Goal: Task Accomplishment & Management: Complete application form

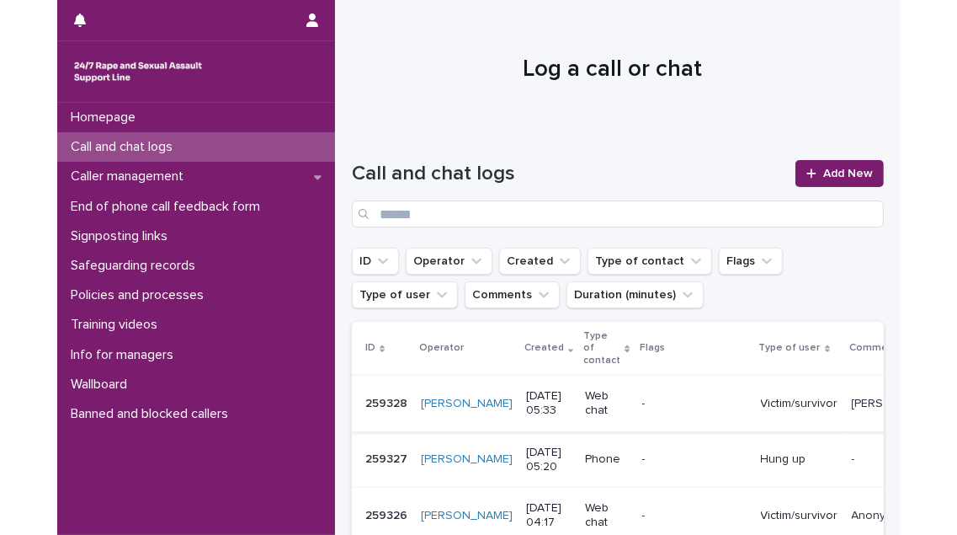
scroll to position [229, 0]
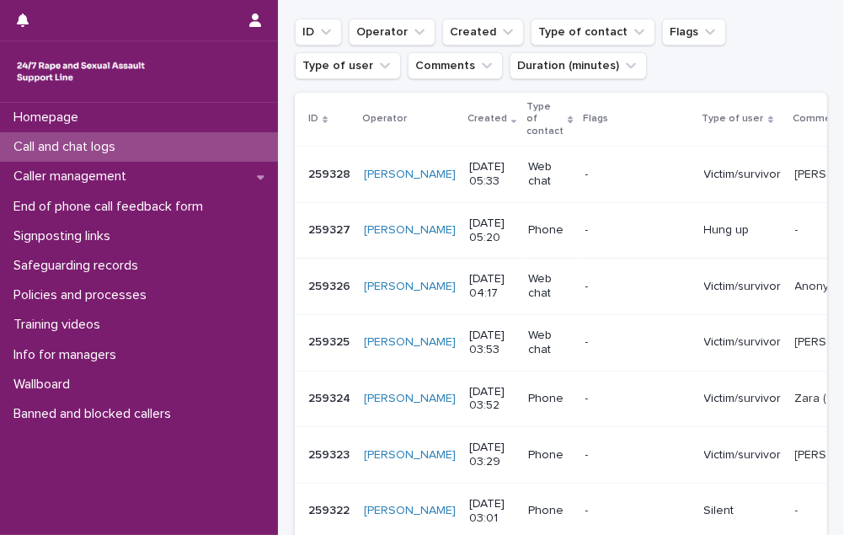
click at [98, 146] on p "Call and chat logs" at bounding box center [68, 147] width 122 height 16
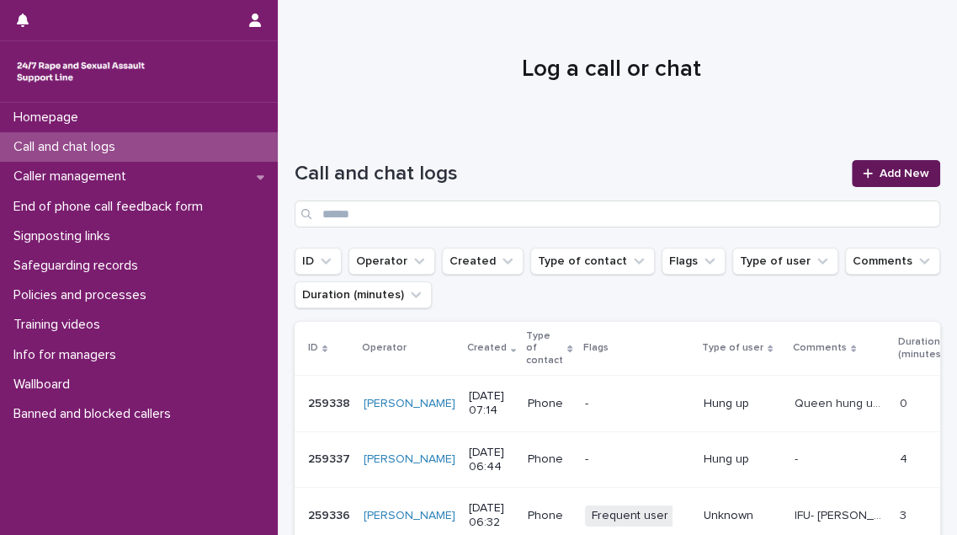
click at [843, 173] on span "Add New" at bounding box center [905, 174] width 50 height 12
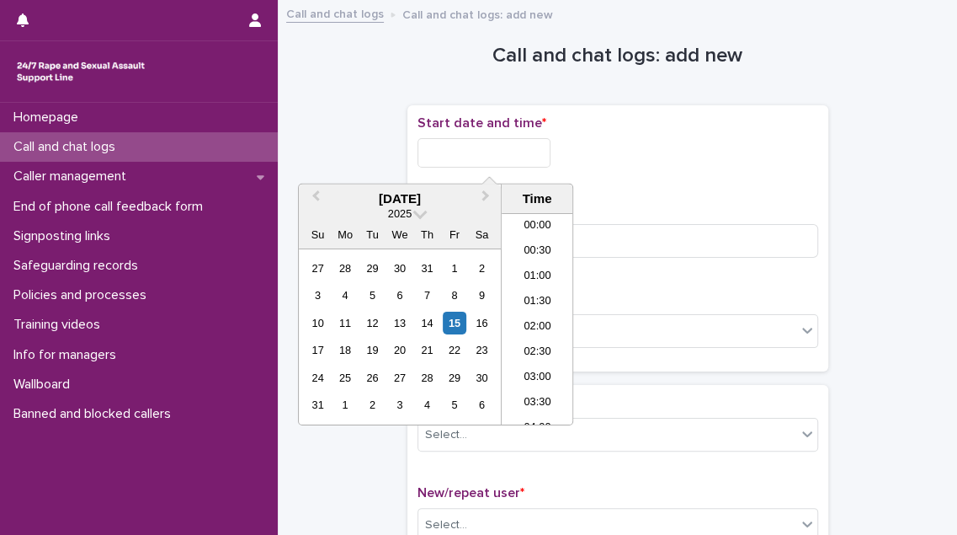
click at [513, 152] on input "text" at bounding box center [484, 152] width 133 height 29
click at [527, 267] on li "06:30" at bounding box center [538, 268] width 72 height 25
click at [511, 147] on input "**********" at bounding box center [484, 152] width 133 height 29
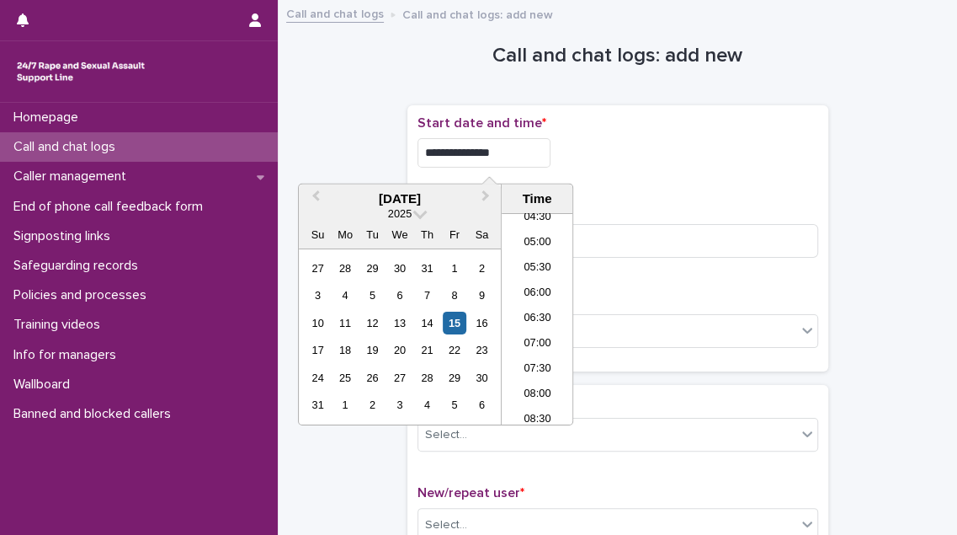
type input "**********"
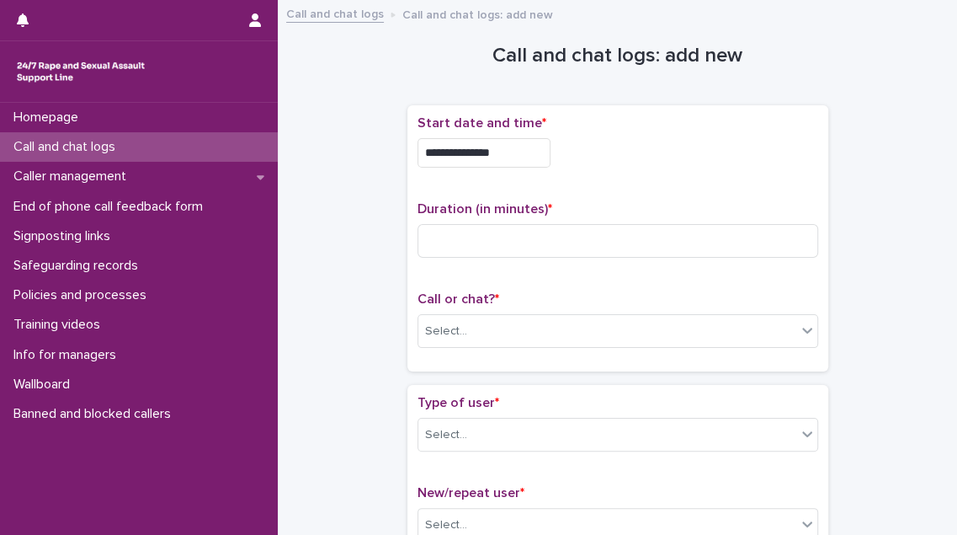
click at [769, 189] on div "**********" at bounding box center [618, 238] width 401 height 246
click at [581, 251] on input at bounding box center [618, 241] width 401 height 34
type input "**"
click at [477, 325] on div "Select..." at bounding box center [607, 331] width 378 height 28
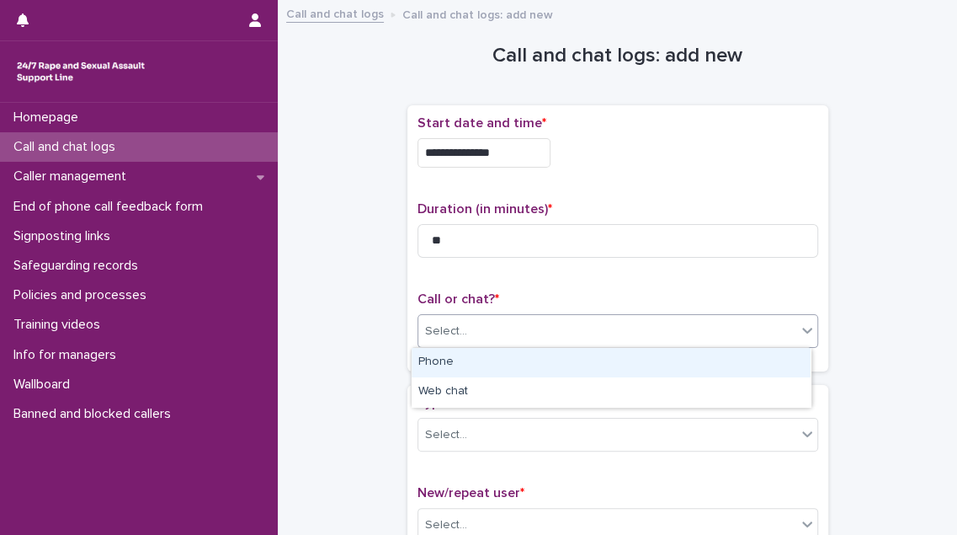
click at [471, 359] on div "Phone" at bounding box center [611, 362] width 399 height 29
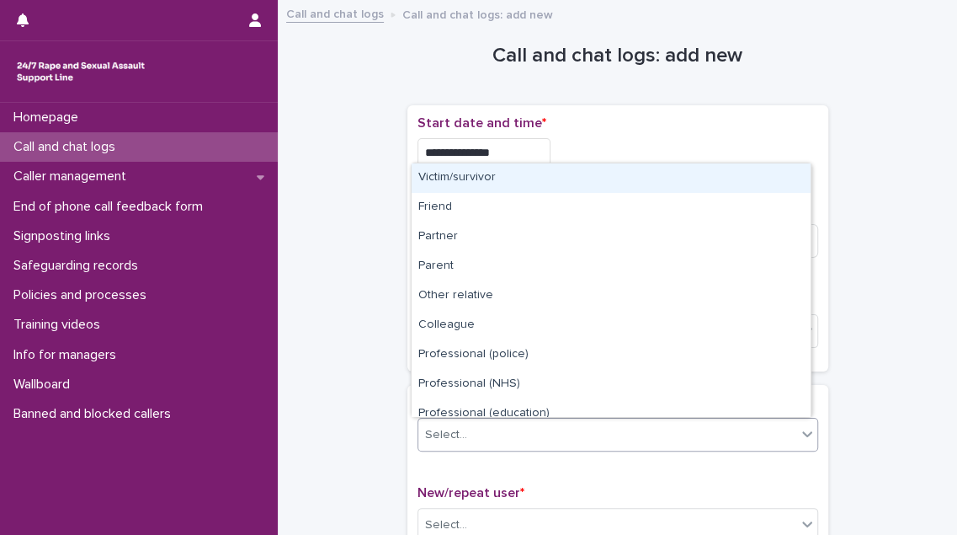
click at [480, 439] on div "Select..." at bounding box center [607, 435] width 378 height 28
click at [534, 173] on div "Victim/survivor" at bounding box center [611, 177] width 399 height 29
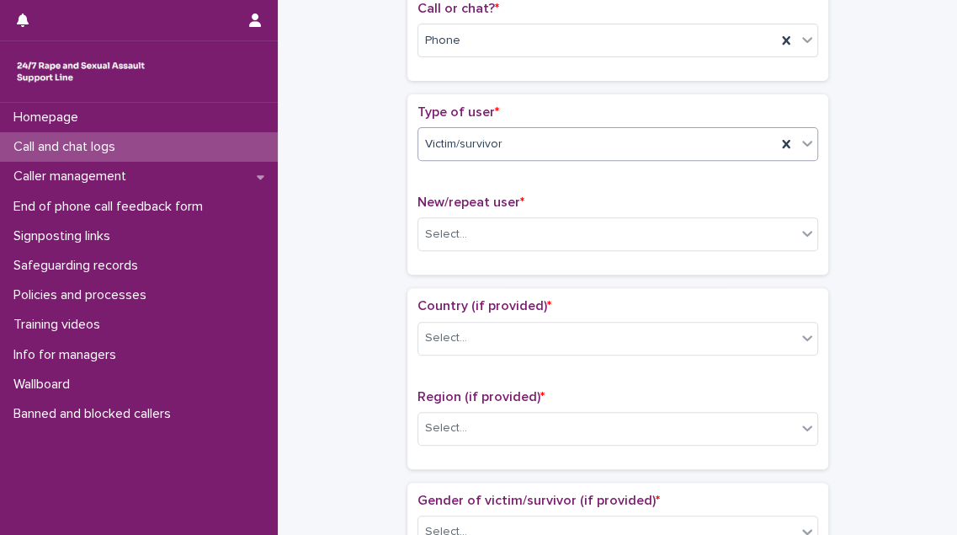
scroll to position [382, 0]
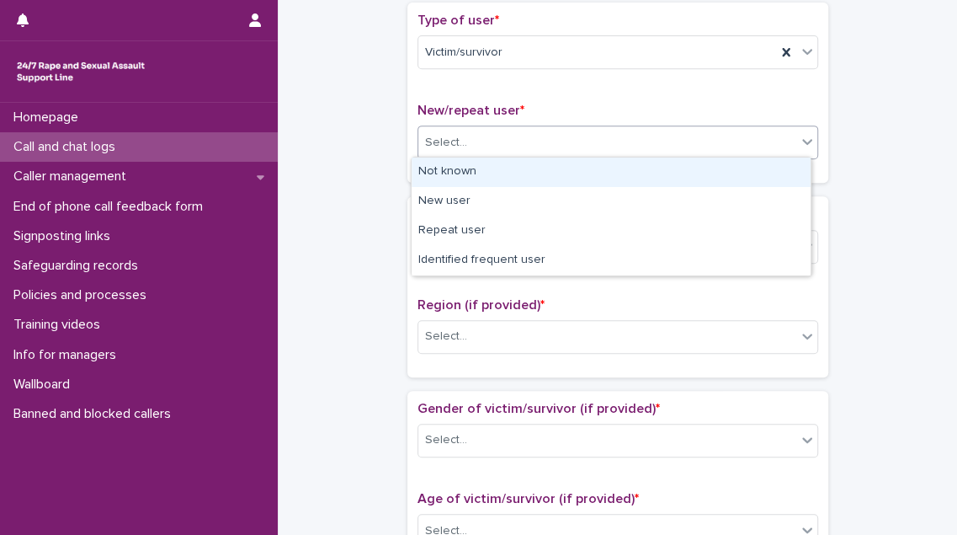
click at [557, 141] on div "Select..." at bounding box center [607, 143] width 378 height 28
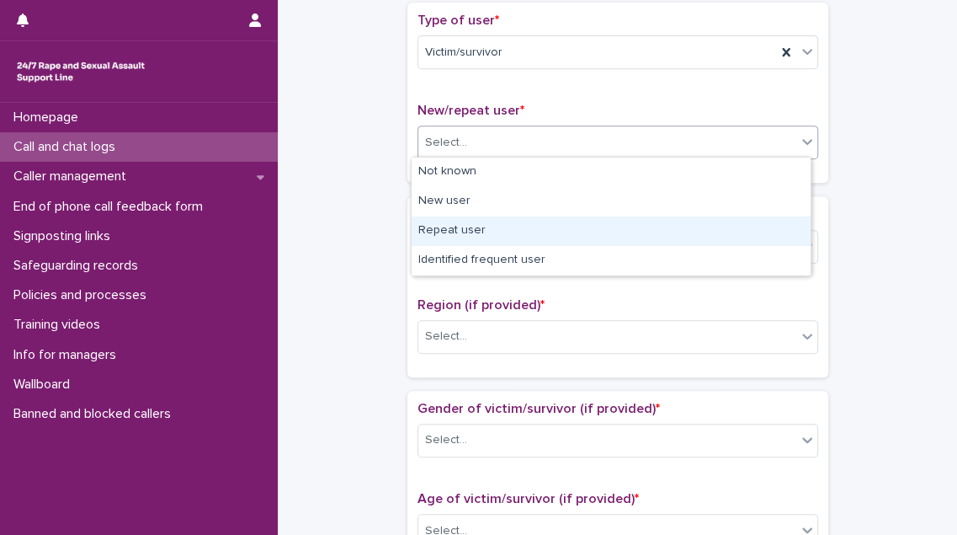
click at [546, 232] on div "Repeat user" at bounding box center [611, 230] width 399 height 29
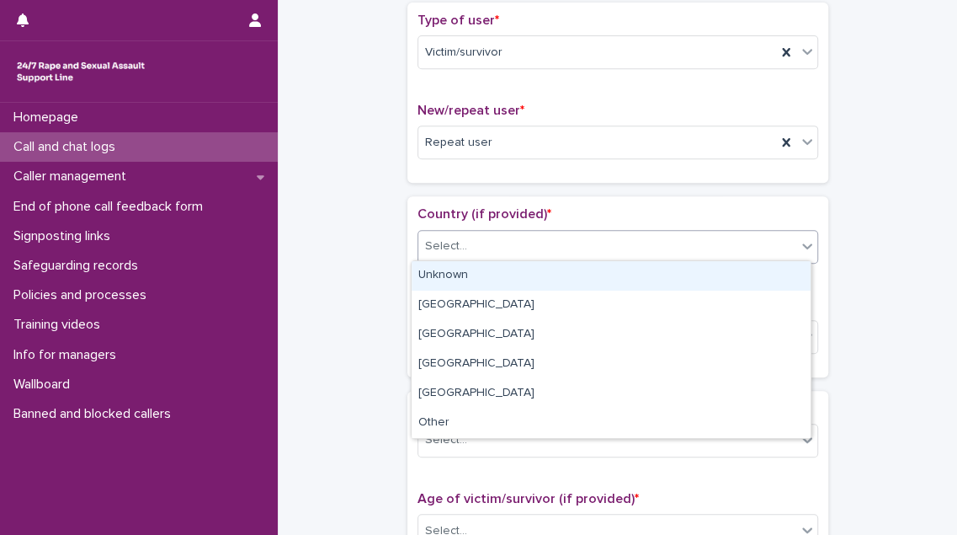
click at [543, 247] on div "Select..." at bounding box center [607, 246] width 378 height 28
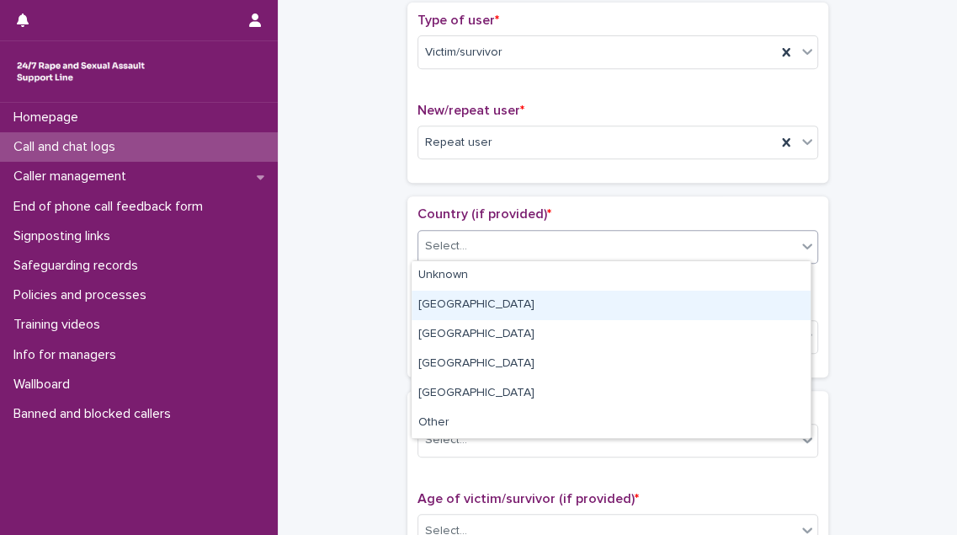
click at [535, 301] on div "[GEOGRAPHIC_DATA]" at bounding box center [611, 304] width 399 height 29
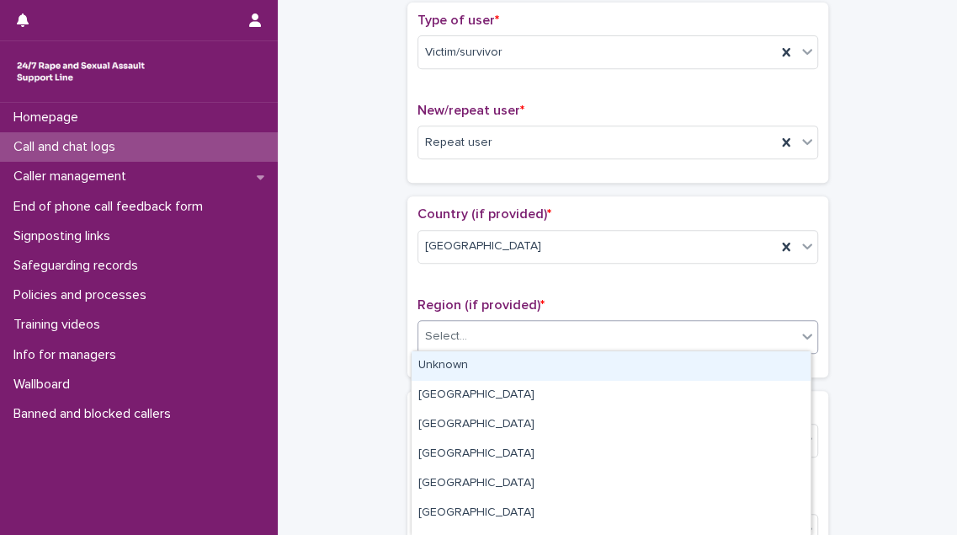
click at [515, 332] on div "Select..." at bounding box center [607, 336] width 378 height 28
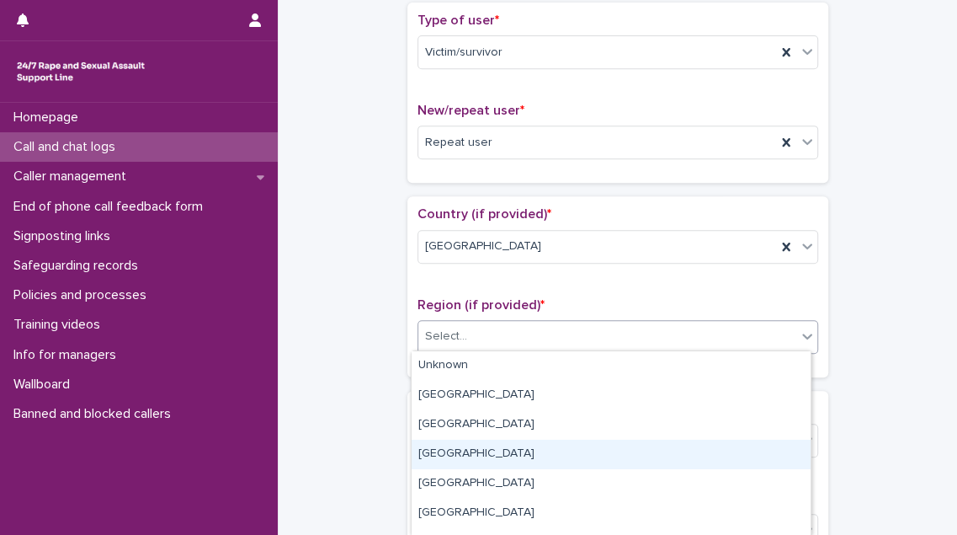
click at [514, 451] on div "[GEOGRAPHIC_DATA]" at bounding box center [611, 453] width 399 height 29
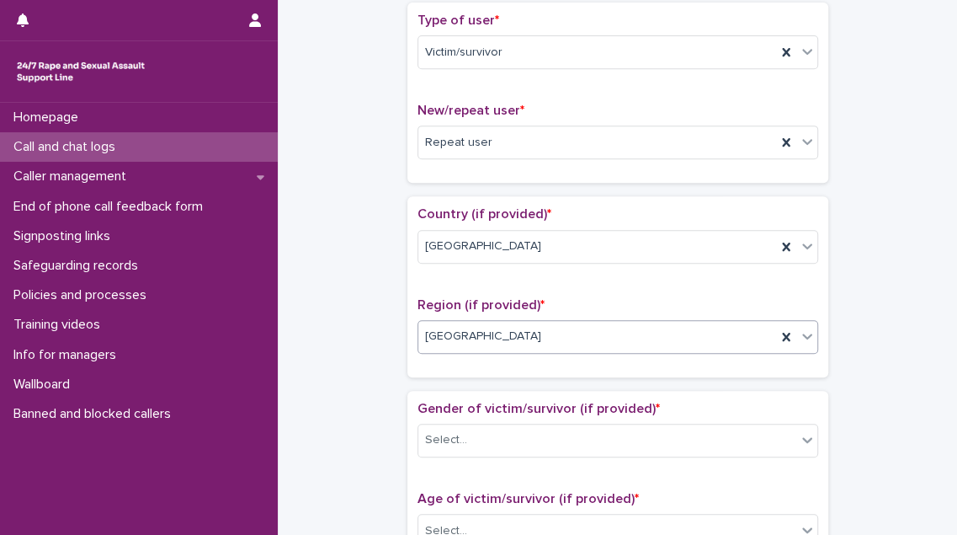
scroll to position [612, 0]
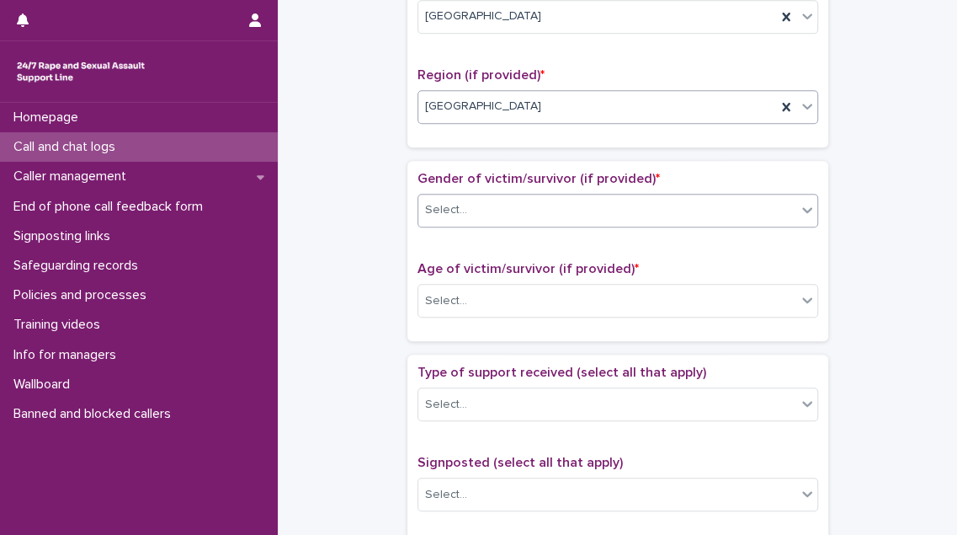
click at [594, 216] on div "Select..." at bounding box center [607, 210] width 378 height 28
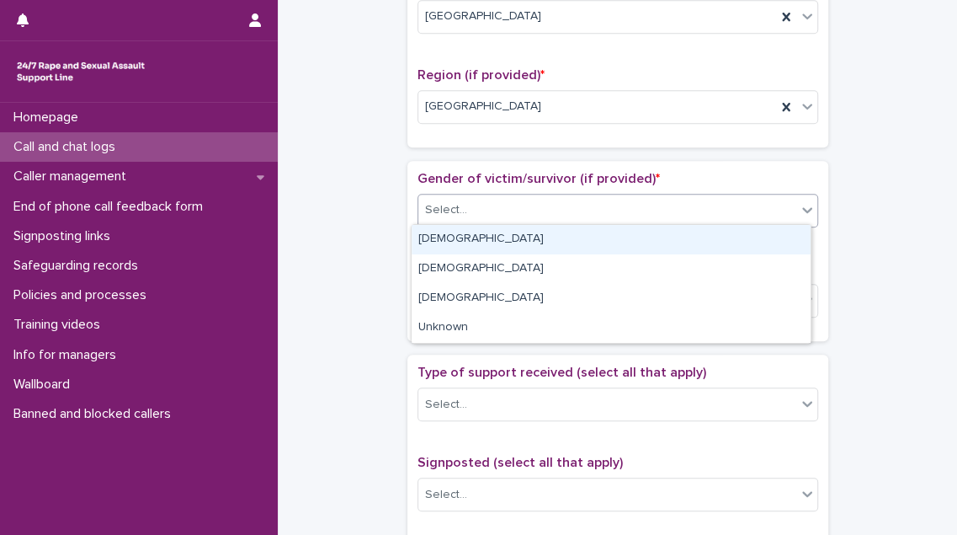
click at [586, 237] on div "[DEMOGRAPHIC_DATA]" at bounding box center [611, 239] width 399 height 29
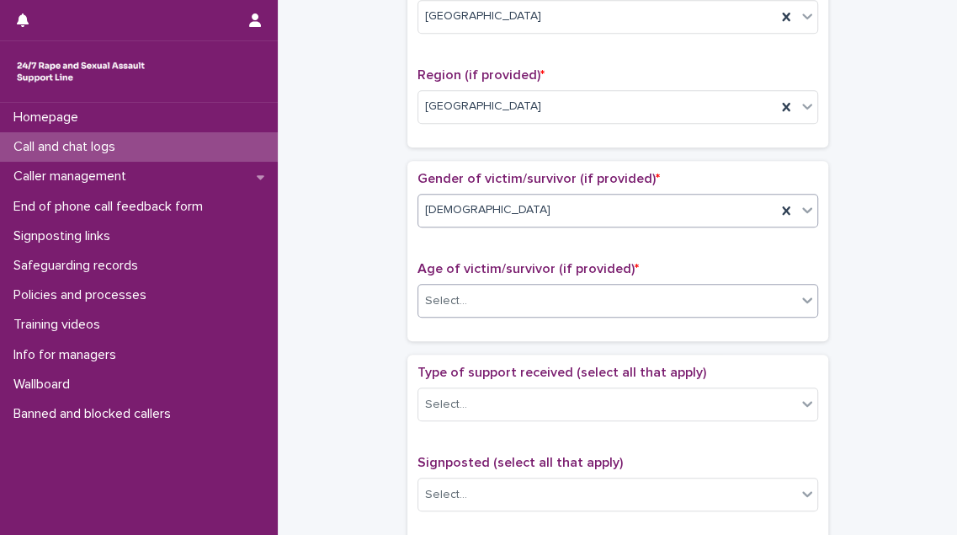
click at [566, 296] on div "Select..." at bounding box center [607, 301] width 378 height 28
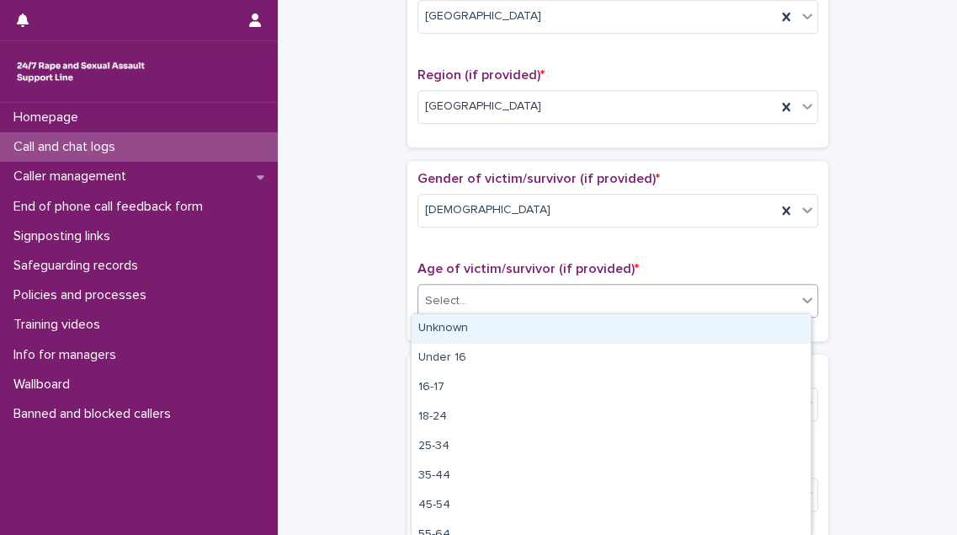
click at [557, 322] on div "Unknown" at bounding box center [611, 328] width 399 height 29
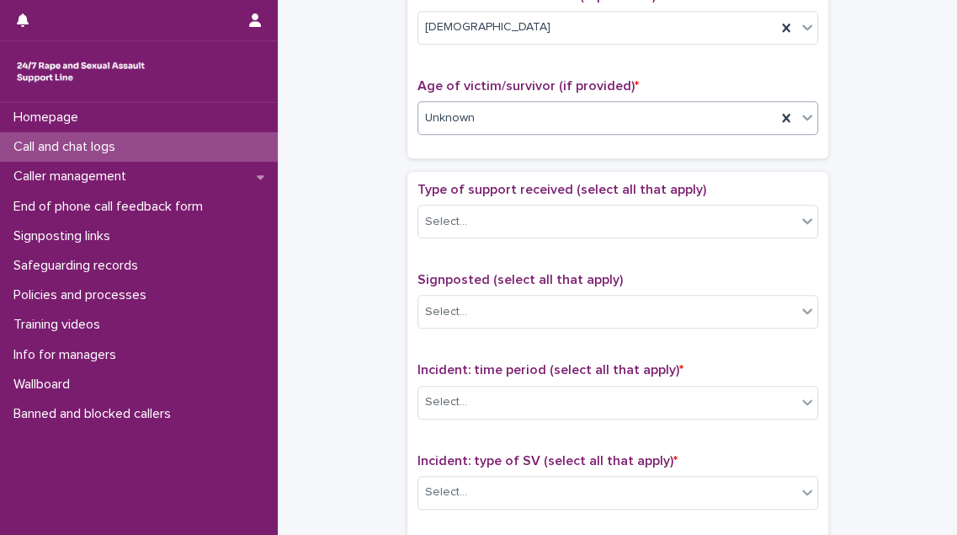
scroll to position [842, 0]
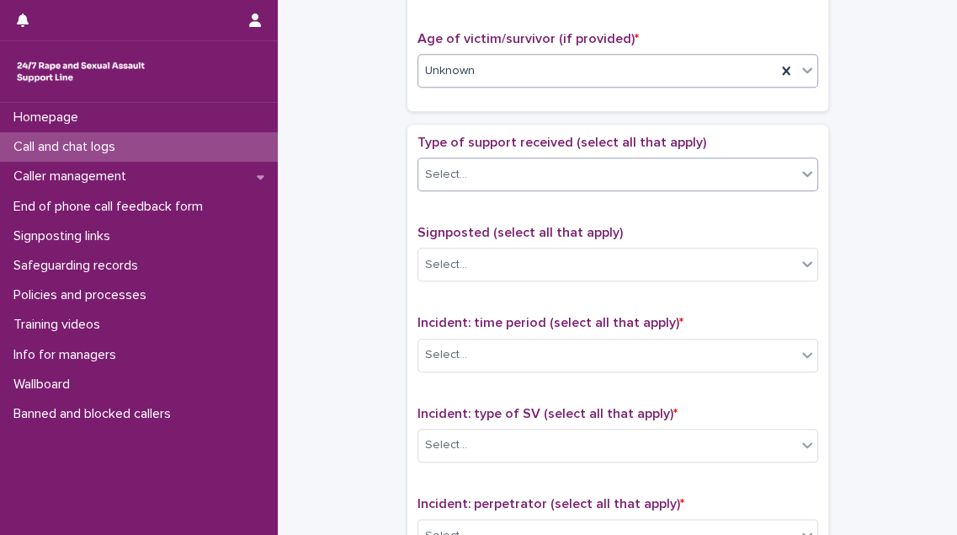
click at [579, 164] on div "Select..." at bounding box center [607, 175] width 378 height 28
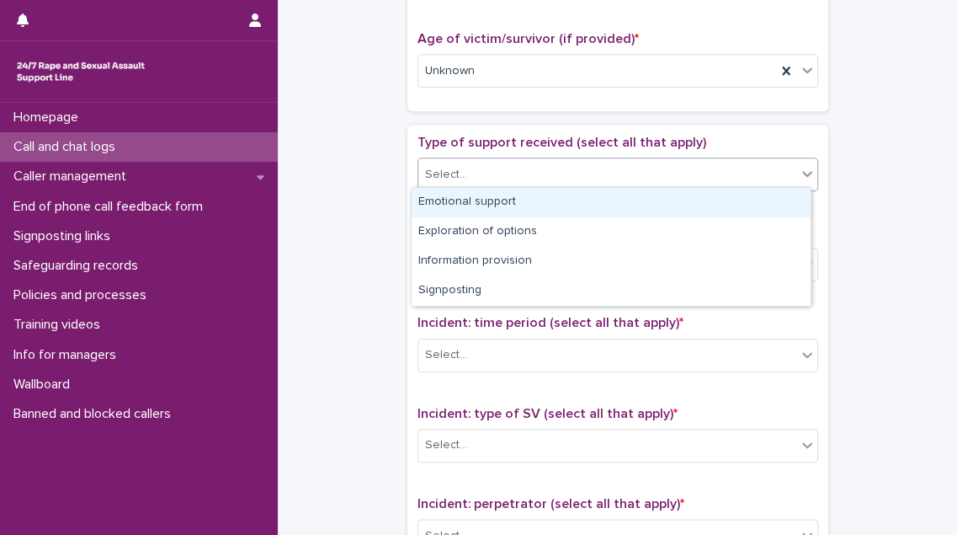
click at [570, 189] on div "Emotional support" at bounding box center [611, 202] width 399 height 29
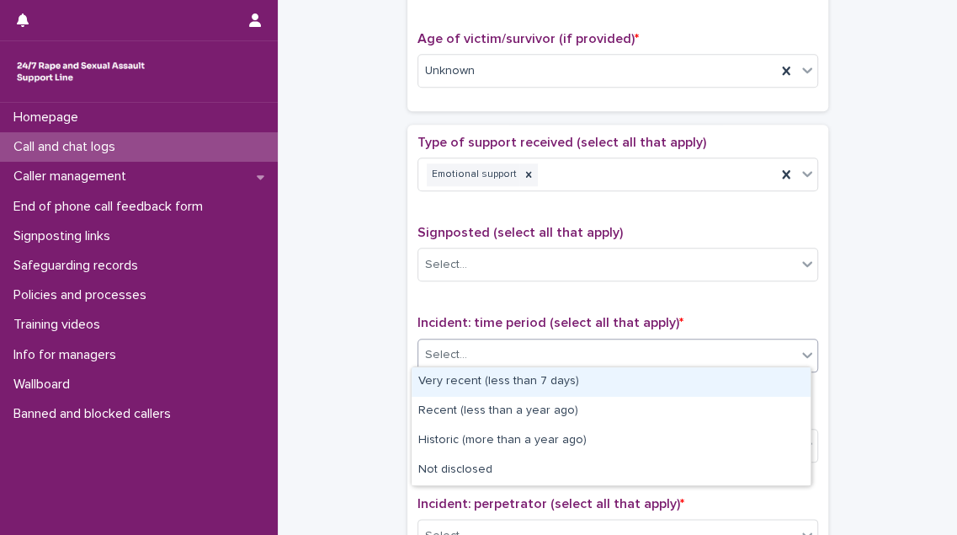
click at [546, 349] on div "Select..." at bounding box center [607, 355] width 378 height 28
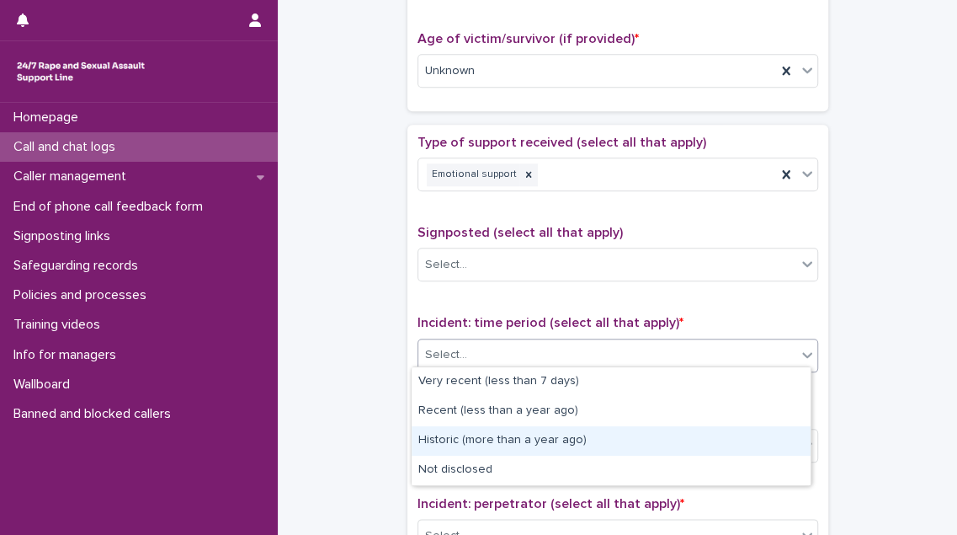
click at [536, 444] on div "Historic (more than a year ago)" at bounding box center [611, 440] width 399 height 29
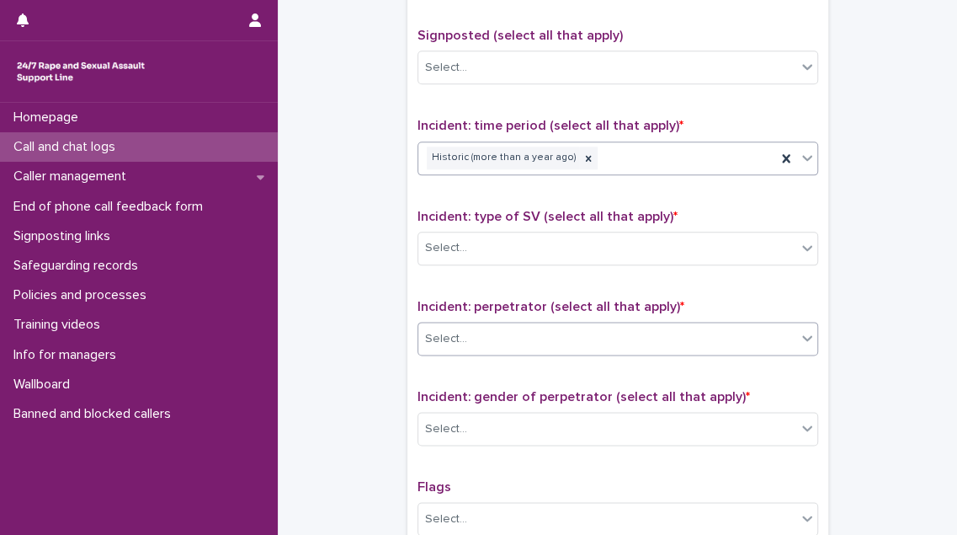
scroll to position [1071, 0]
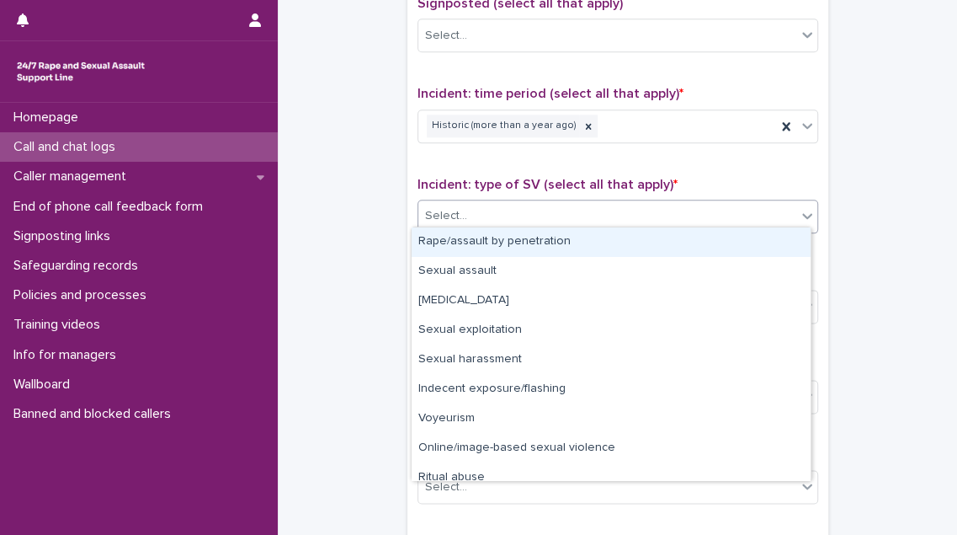
click at [573, 211] on div "Select..." at bounding box center [607, 216] width 378 height 28
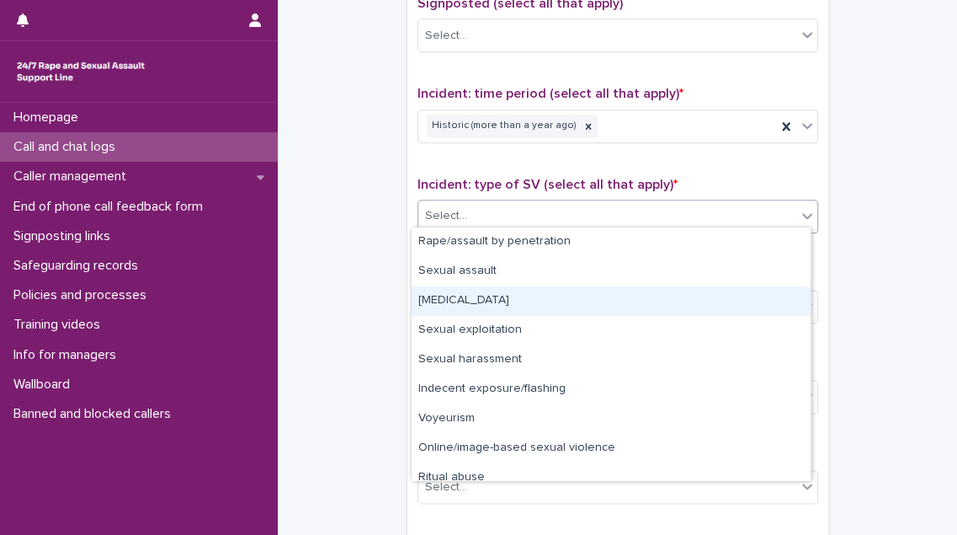
click at [567, 310] on div "[MEDICAL_DATA]" at bounding box center [611, 300] width 399 height 29
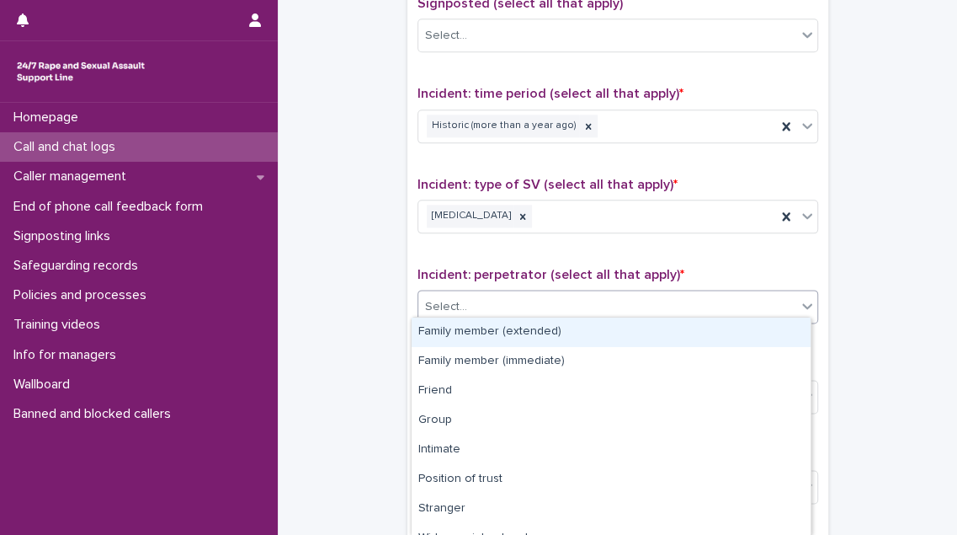
click at [571, 303] on div "Select..." at bounding box center [607, 307] width 378 height 28
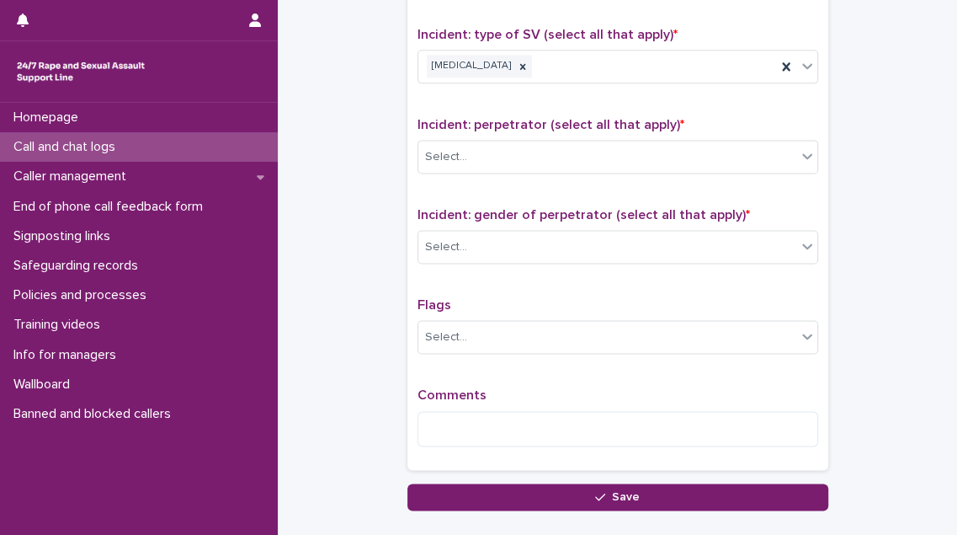
scroll to position [1224, 0]
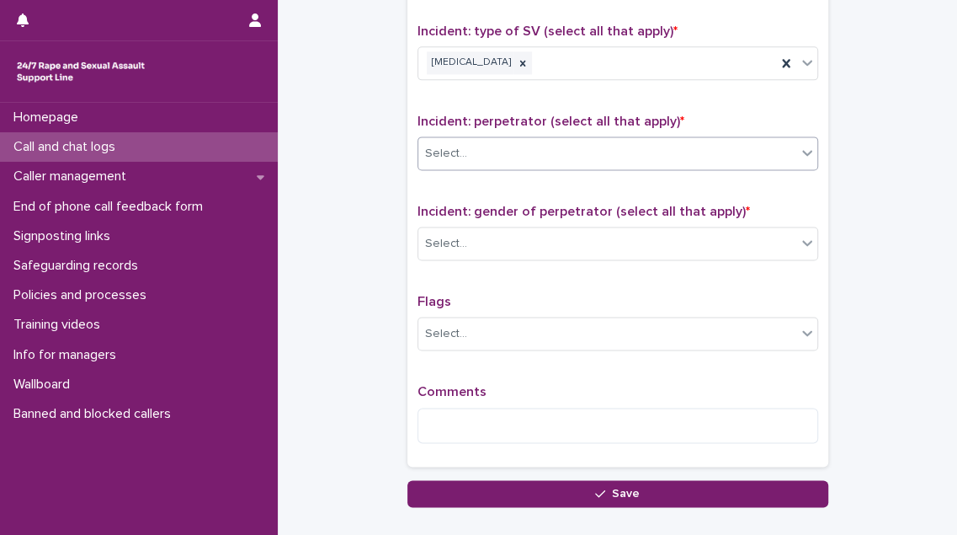
click at [799, 150] on icon at bounding box center [807, 152] width 17 height 17
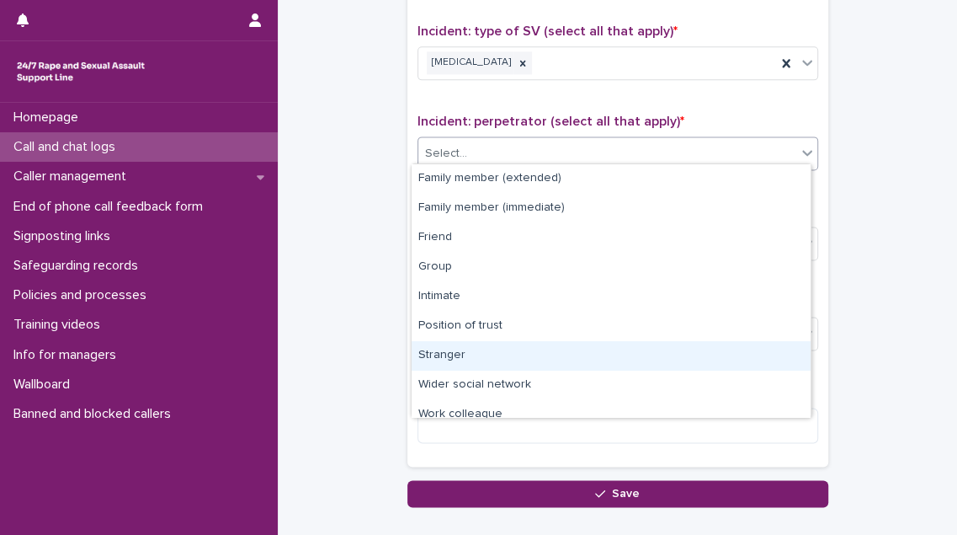
scroll to position [71, 0]
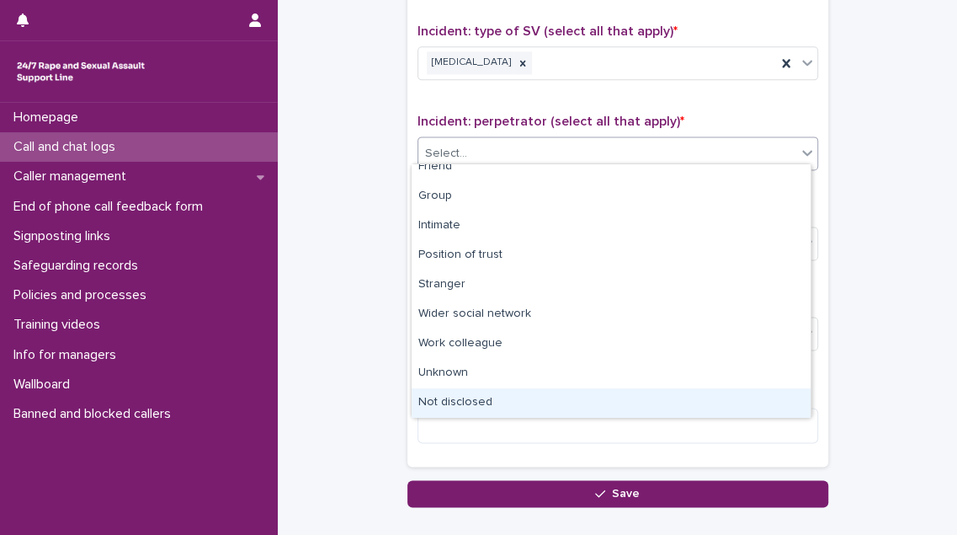
click at [652, 402] on div "Not disclosed" at bounding box center [611, 402] width 399 height 29
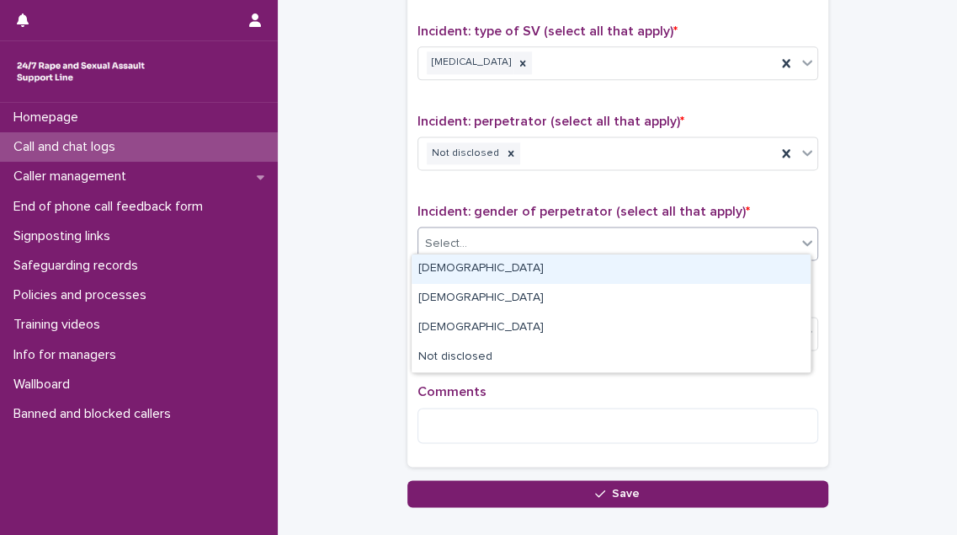
click at [656, 238] on div "Select..." at bounding box center [607, 244] width 378 height 28
click at [640, 265] on div "[DEMOGRAPHIC_DATA]" at bounding box center [611, 268] width 399 height 29
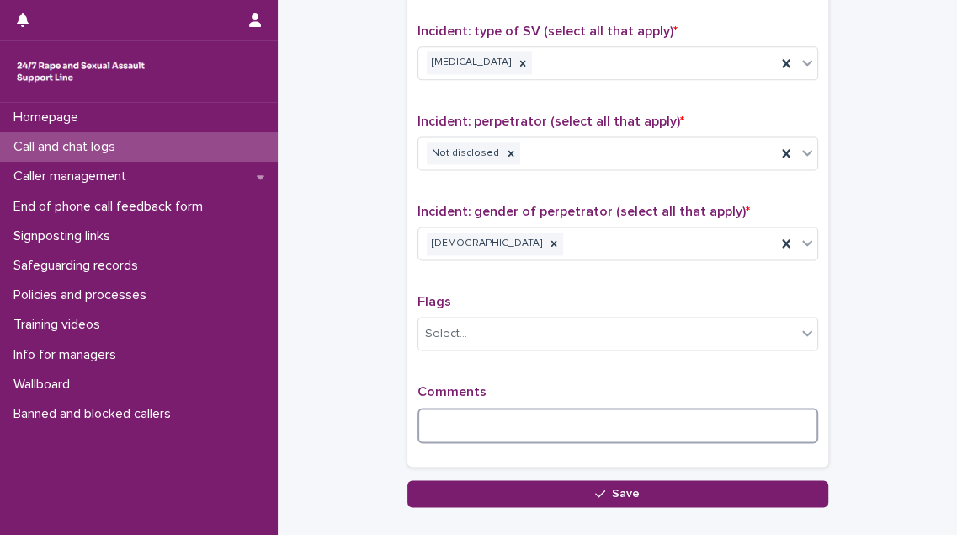
click at [452, 407] on textarea at bounding box center [618, 424] width 401 height 35
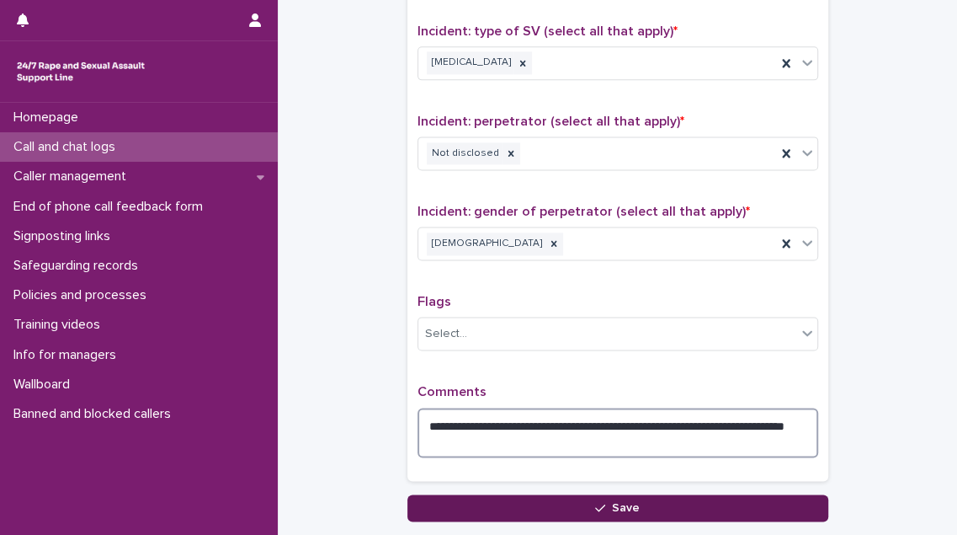
type textarea "**********"
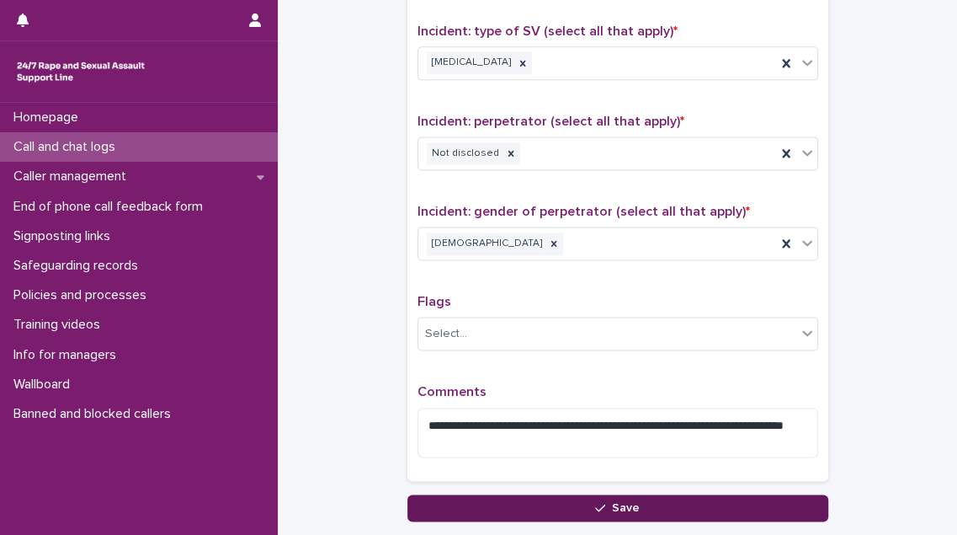
click at [485, 494] on button "Save" at bounding box center [617, 507] width 421 height 27
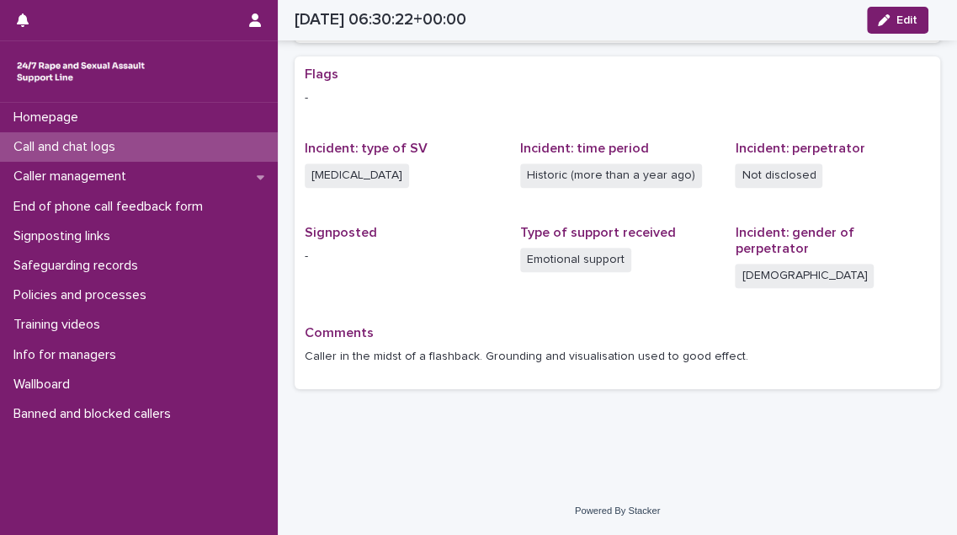
scroll to position [293, 0]
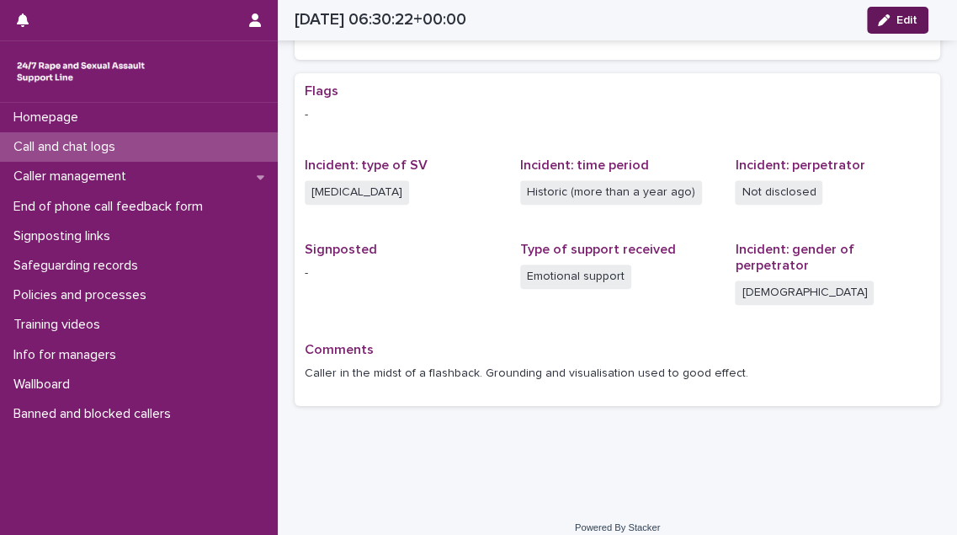
click at [843, 19] on icon "button" at bounding box center [884, 20] width 12 height 12
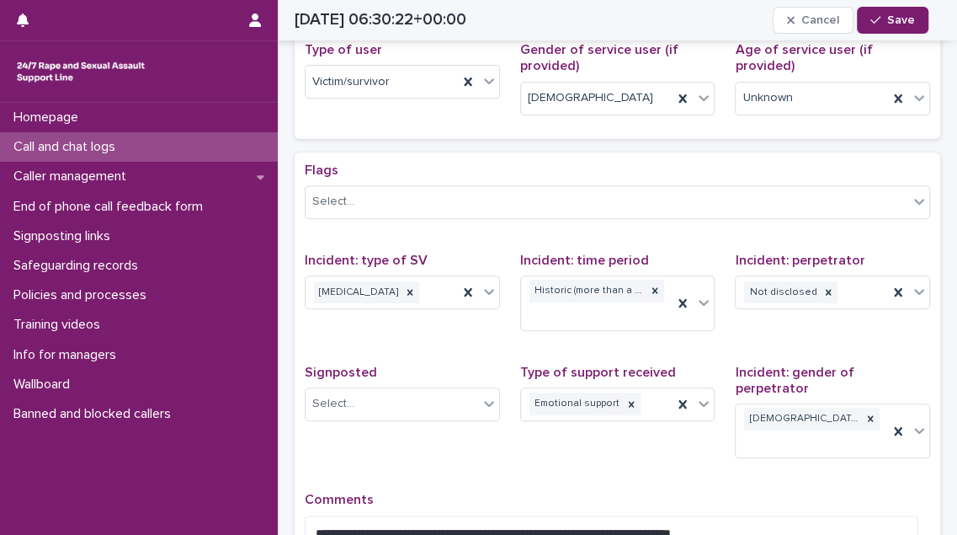
scroll to position [365, 0]
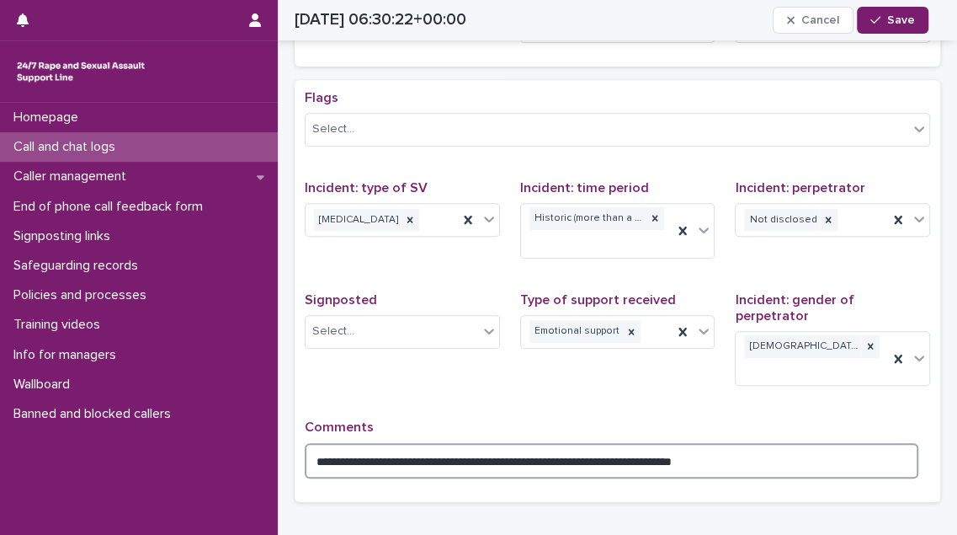
click at [761, 443] on textarea "**********" at bounding box center [612, 460] width 614 height 35
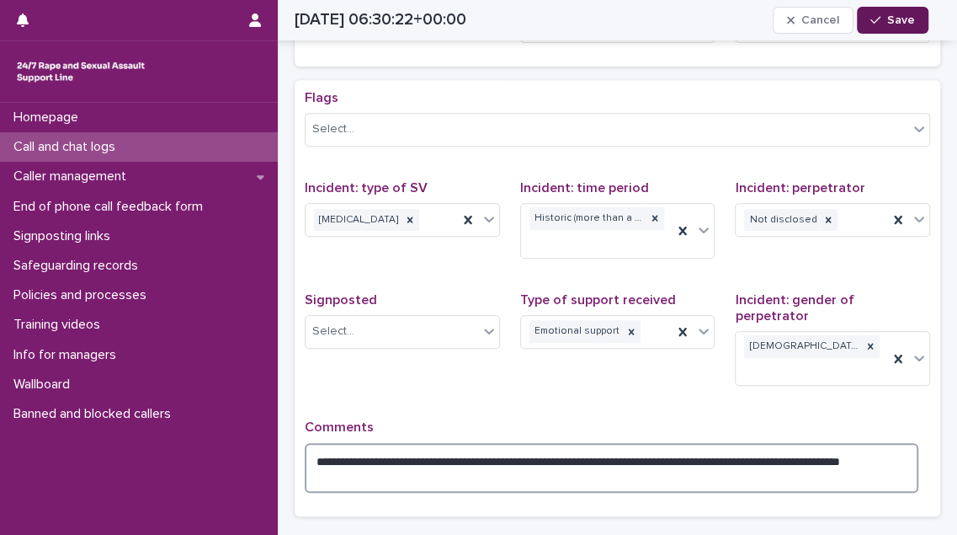
type textarea "**********"
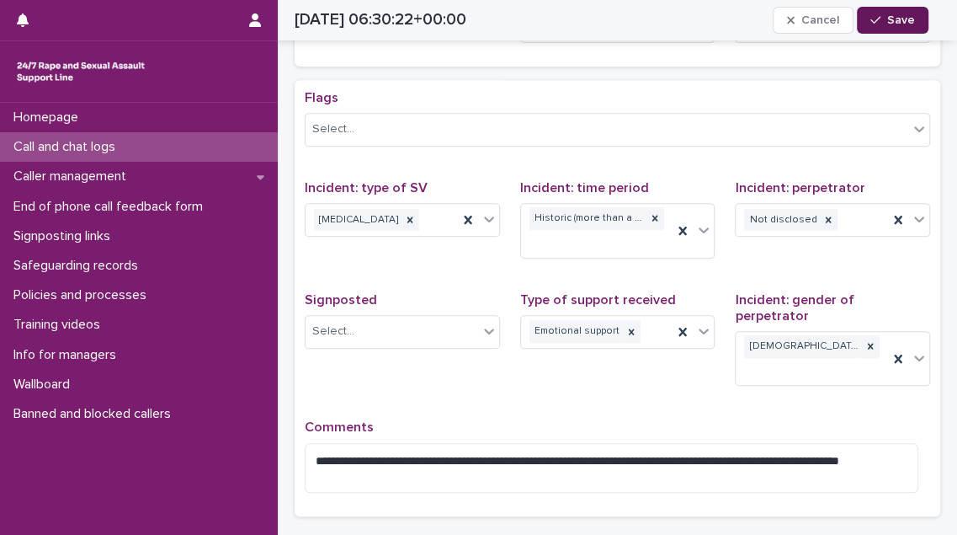
click at [843, 18] on span "Save" at bounding box center [901, 20] width 28 height 12
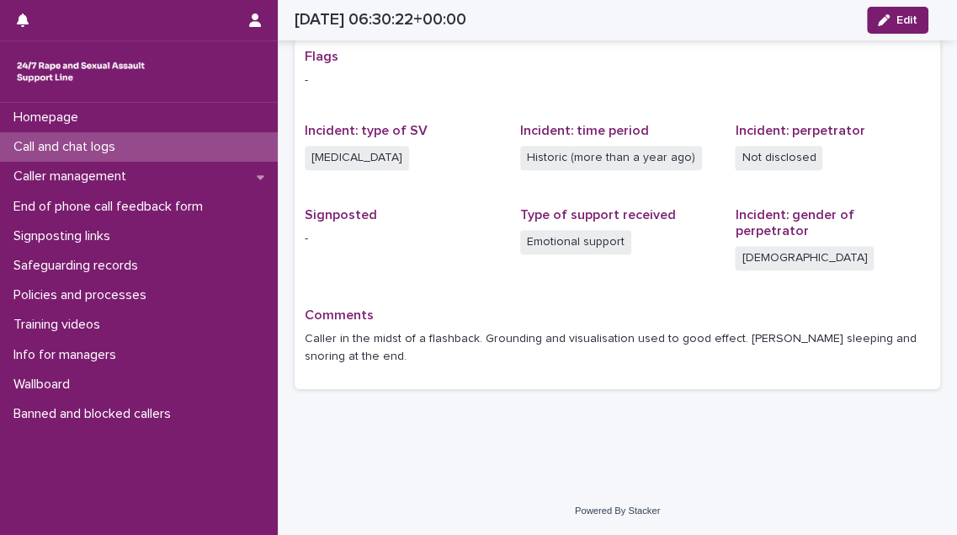
scroll to position [294, 0]
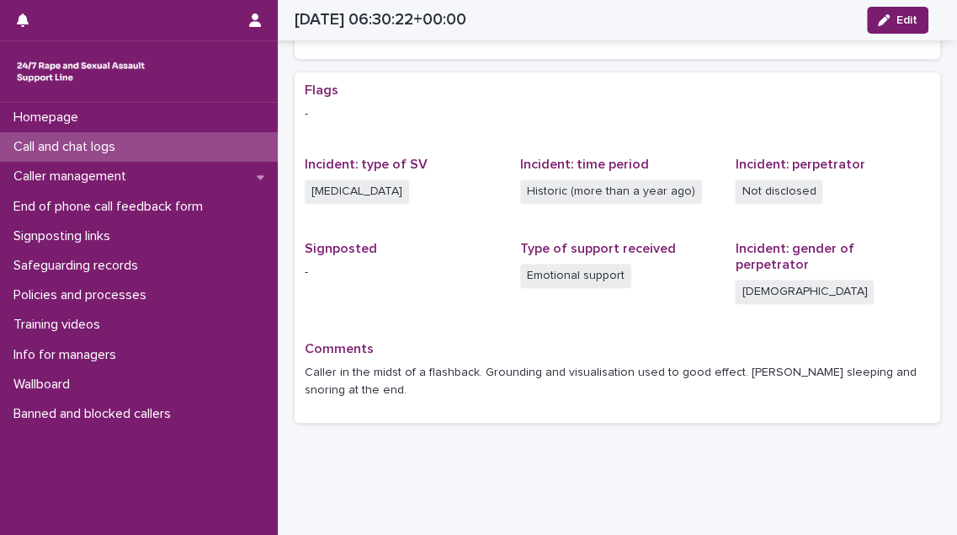
click at [96, 150] on p "Call and chat logs" at bounding box center [68, 147] width 122 height 16
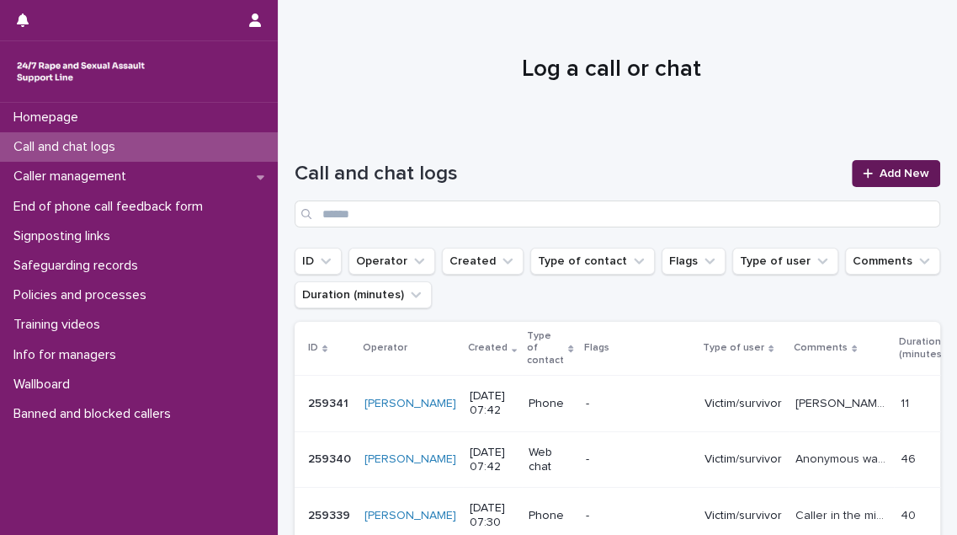
click at [843, 170] on div at bounding box center [871, 174] width 17 height 12
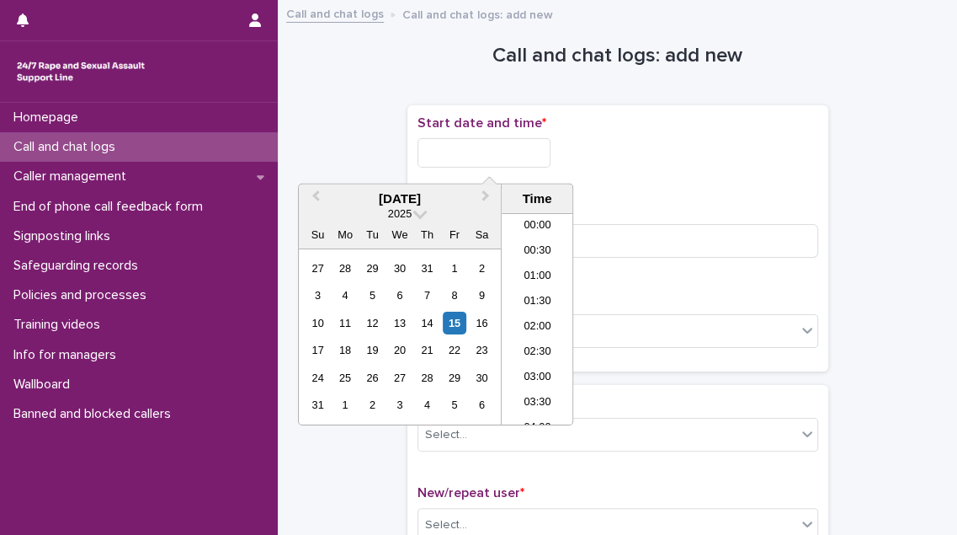
click at [429, 156] on input "text" at bounding box center [484, 152] width 133 height 29
click at [530, 321] on li "07:30" at bounding box center [538, 318] width 72 height 25
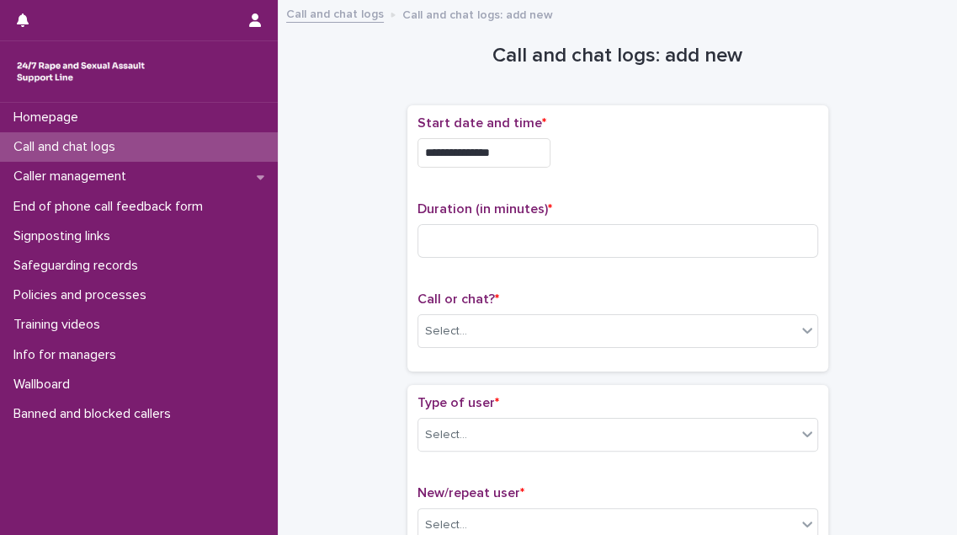
click at [514, 161] on input "**********" at bounding box center [484, 152] width 133 height 29
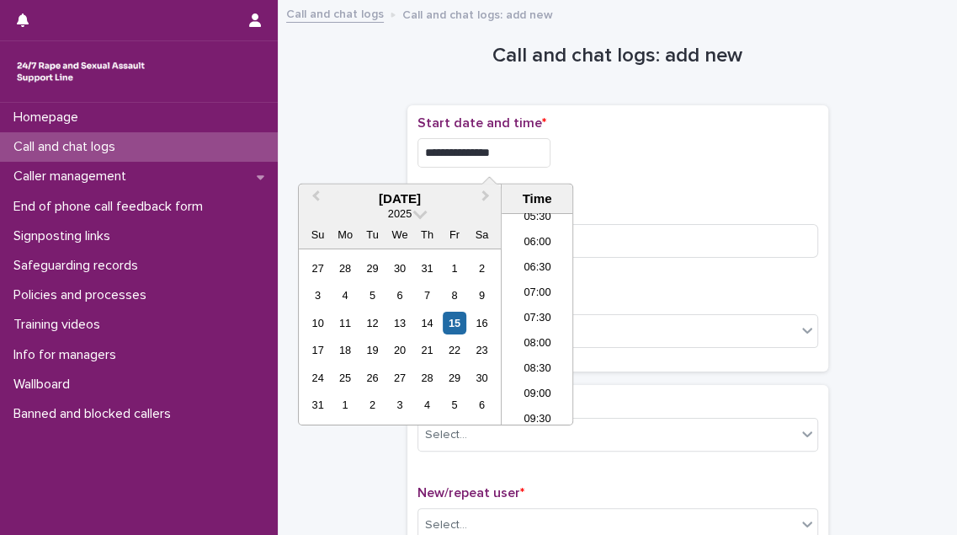
type input "**********"
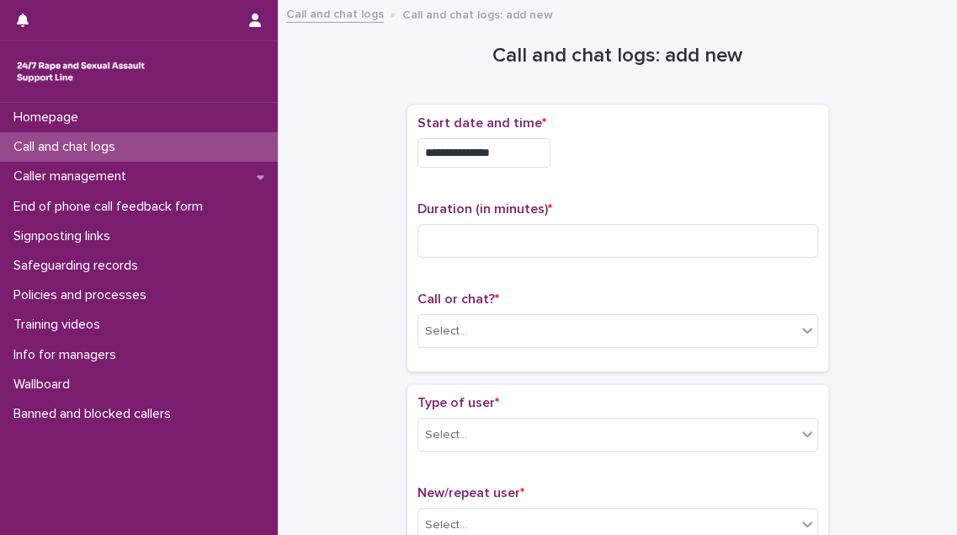
drag, startPoint x: 598, startPoint y: 159, endPoint x: 562, endPoint y: 191, distance: 48.3
click at [598, 160] on div "**********" at bounding box center [618, 152] width 401 height 29
click at [514, 233] on input at bounding box center [618, 241] width 401 height 34
type input "**"
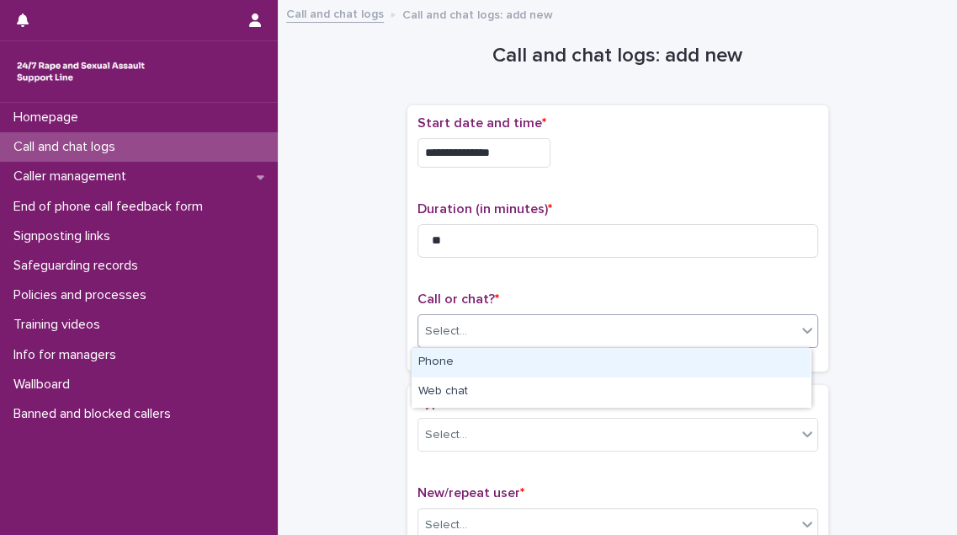
click at [509, 330] on div "Select..." at bounding box center [607, 331] width 378 height 28
click at [499, 366] on div "Phone" at bounding box center [611, 362] width 399 height 29
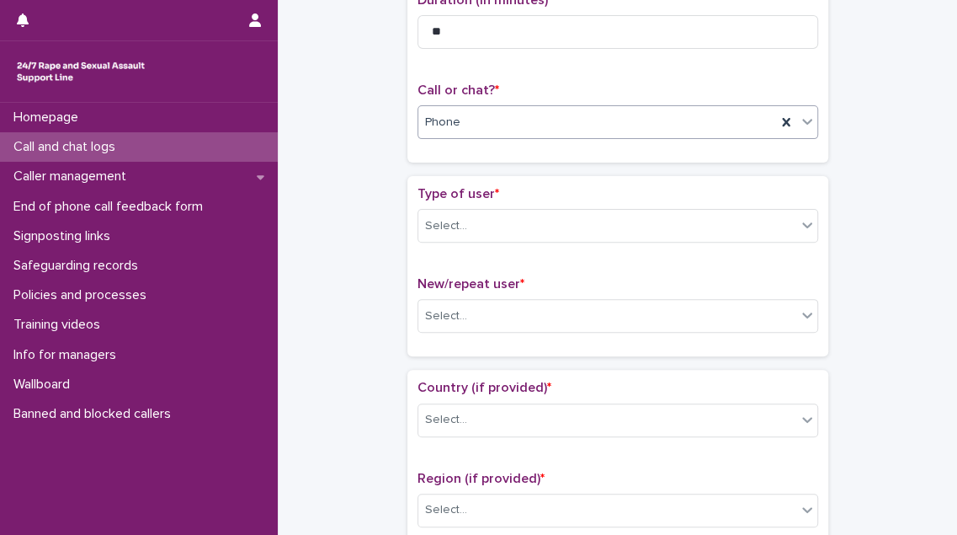
scroll to position [229, 0]
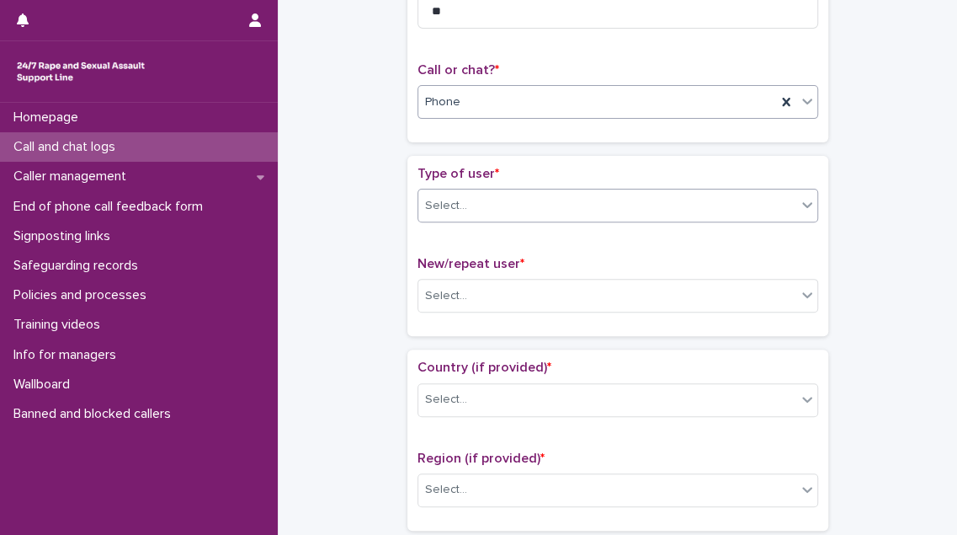
click at [496, 205] on div "Select..." at bounding box center [607, 206] width 378 height 28
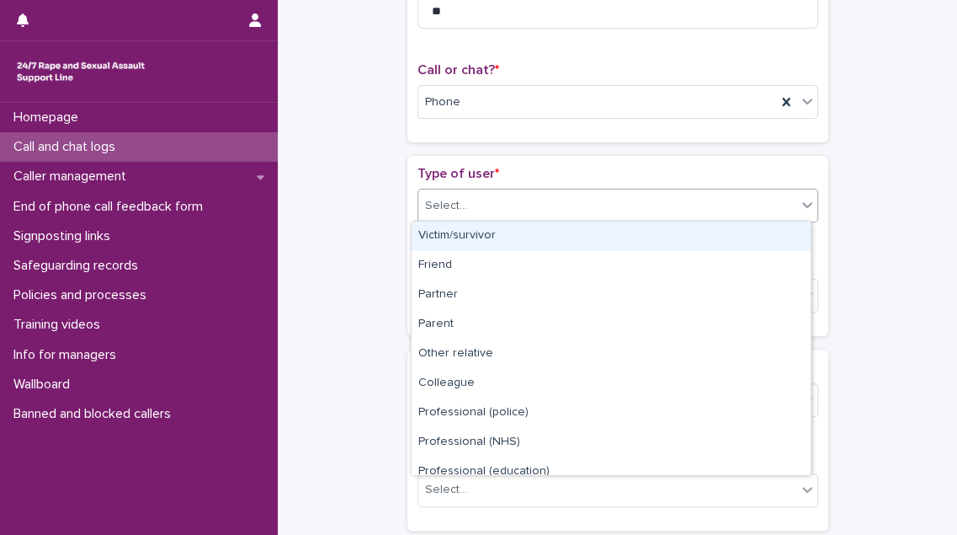
click at [493, 232] on div "Victim/survivor" at bounding box center [611, 235] width 399 height 29
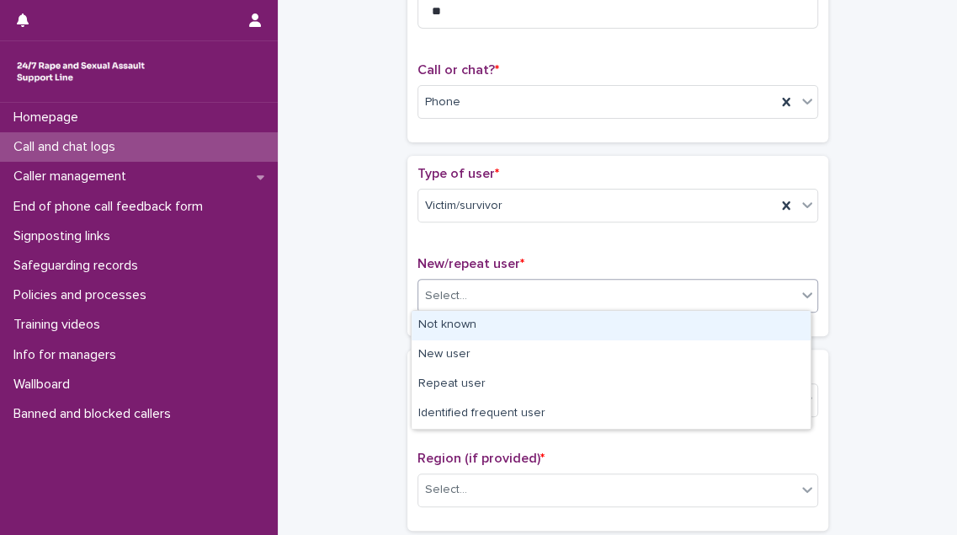
drag, startPoint x: 492, startPoint y: 279, endPoint x: 491, endPoint y: 290, distance: 11.0
click at [492, 282] on div "Select..." at bounding box center [607, 296] width 378 height 28
click at [486, 317] on div "Not known" at bounding box center [611, 325] width 399 height 29
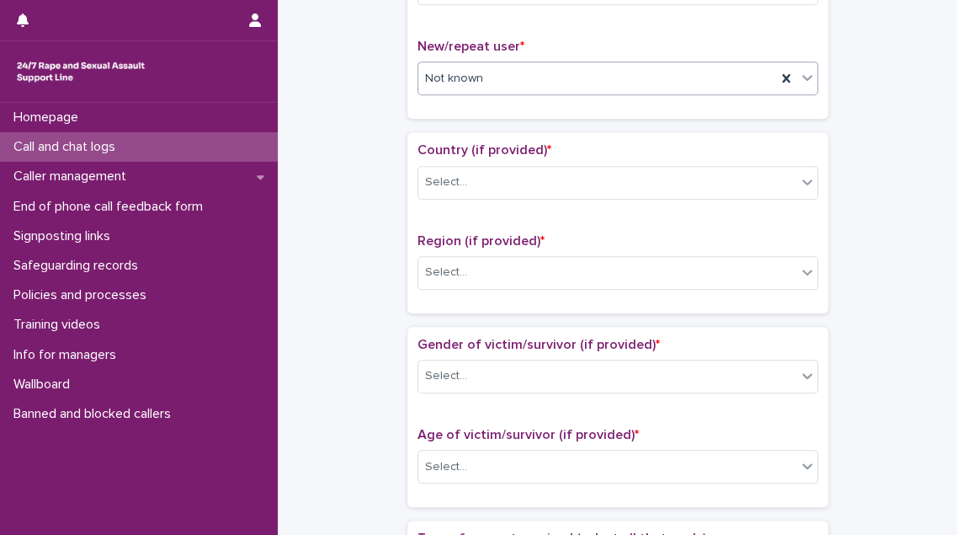
scroll to position [459, 0]
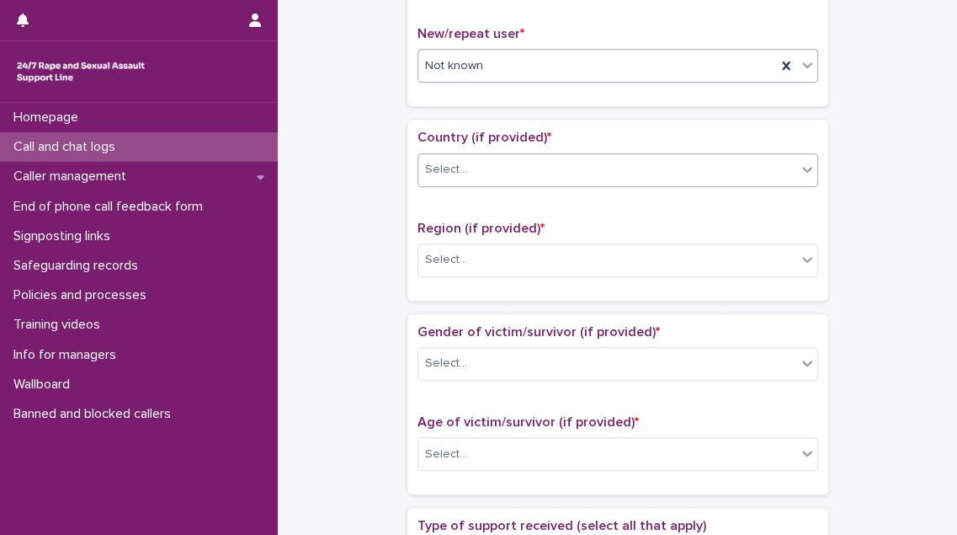
click at [477, 162] on div "Select..." at bounding box center [607, 170] width 378 height 28
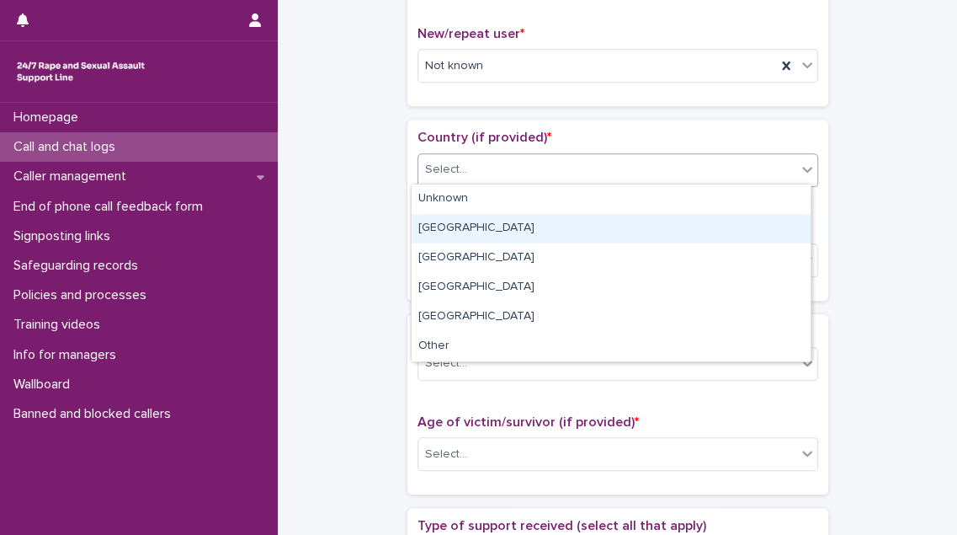
click at [458, 232] on div "[GEOGRAPHIC_DATA]" at bounding box center [611, 228] width 399 height 29
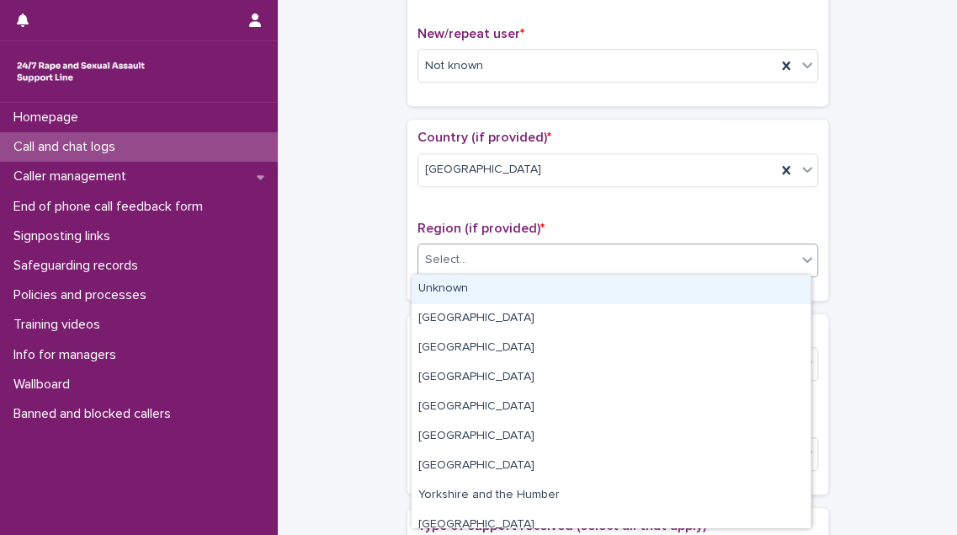
click at [458, 251] on div "Select..." at bounding box center [446, 260] width 42 height 18
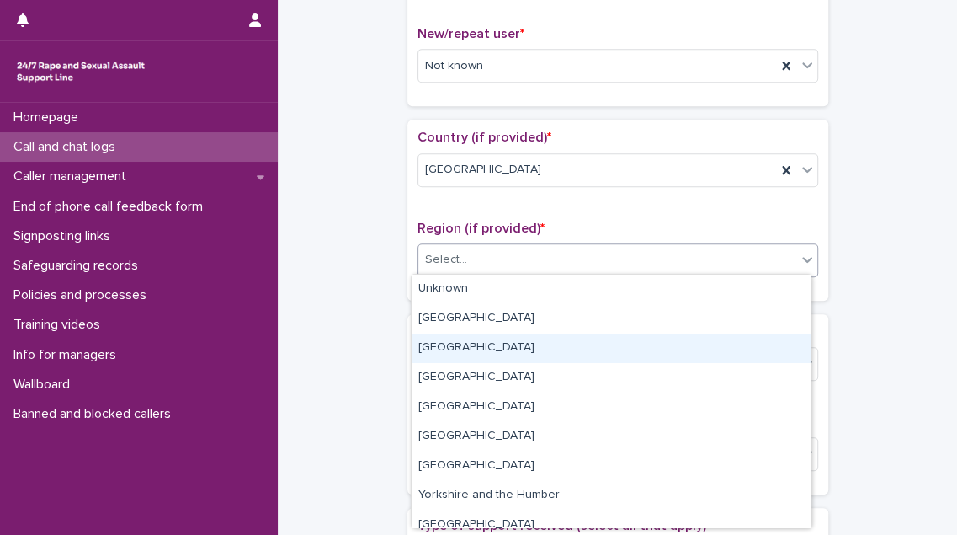
click at [466, 342] on div "[GEOGRAPHIC_DATA]" at bounding box center [611, 347] width 399 height 29
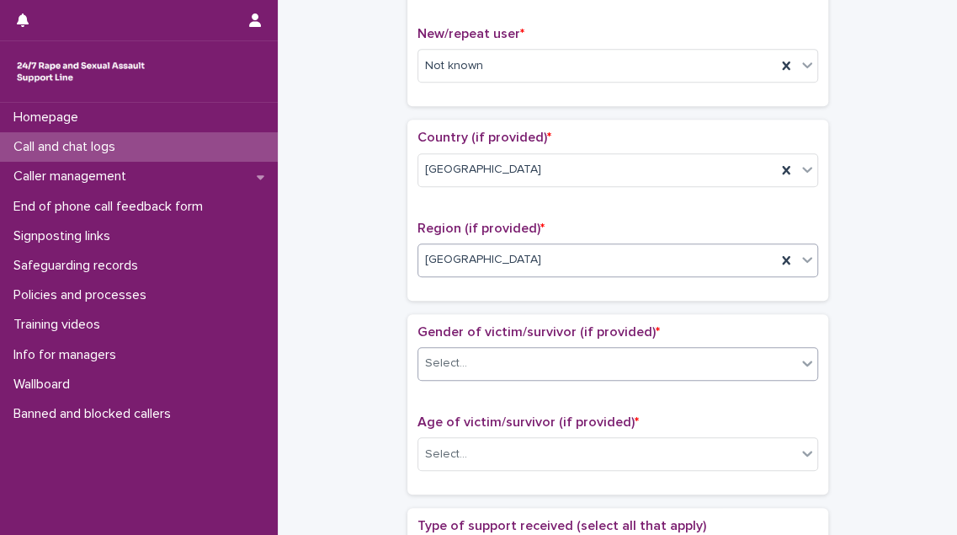
click at [466, 352] on div "Select..." at bounding box center [607, 363] width 378 height 28
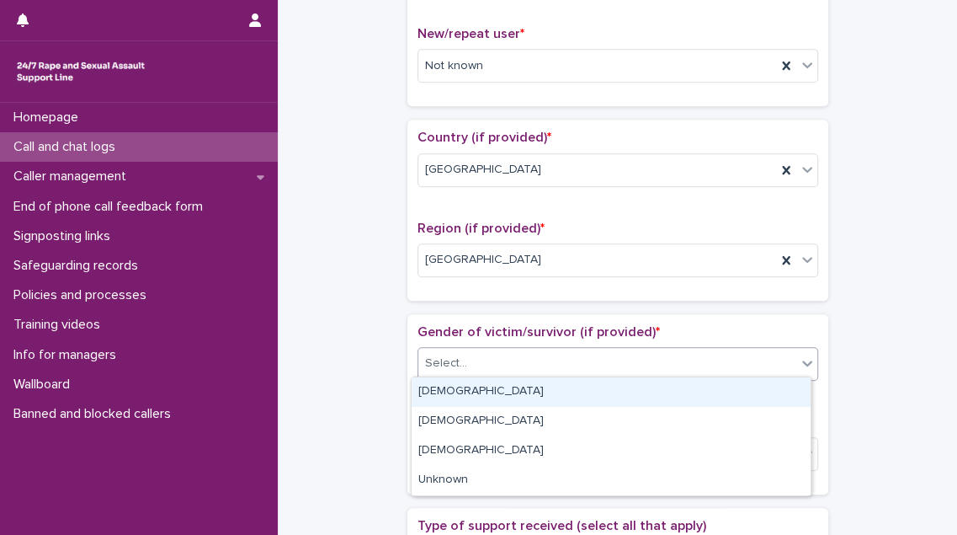
click at [466, 394] on div "[DEMOGRAPHIC_DATA]" at bounding box center [611, 391] width 399 height 29
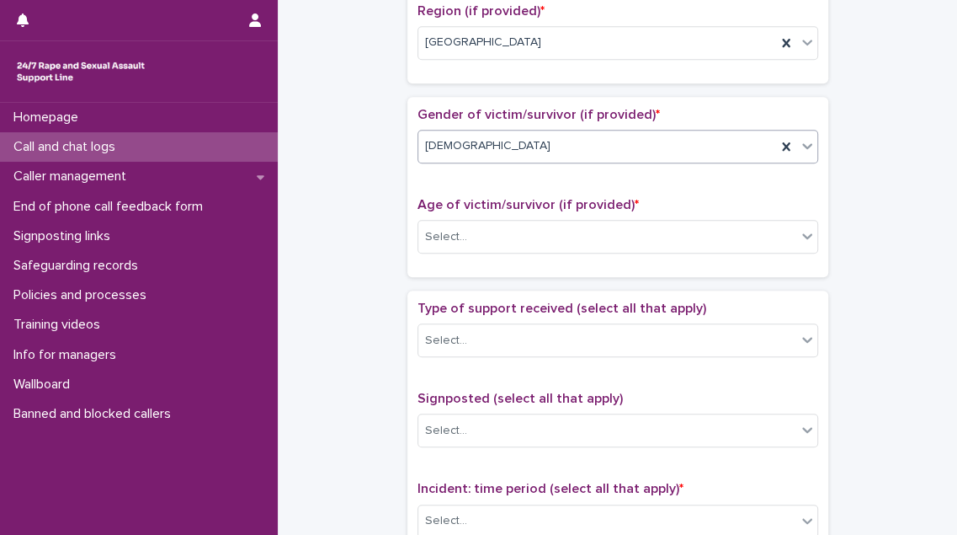
scroll to position [689, 0]
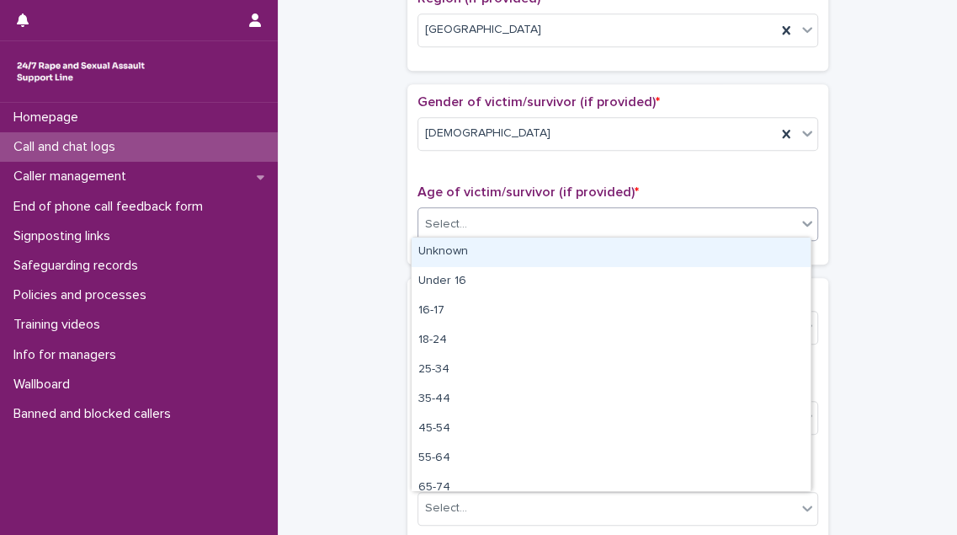
click at [482, 229] on div "Select..." at bounding box center [607, 224] width 378 height 28
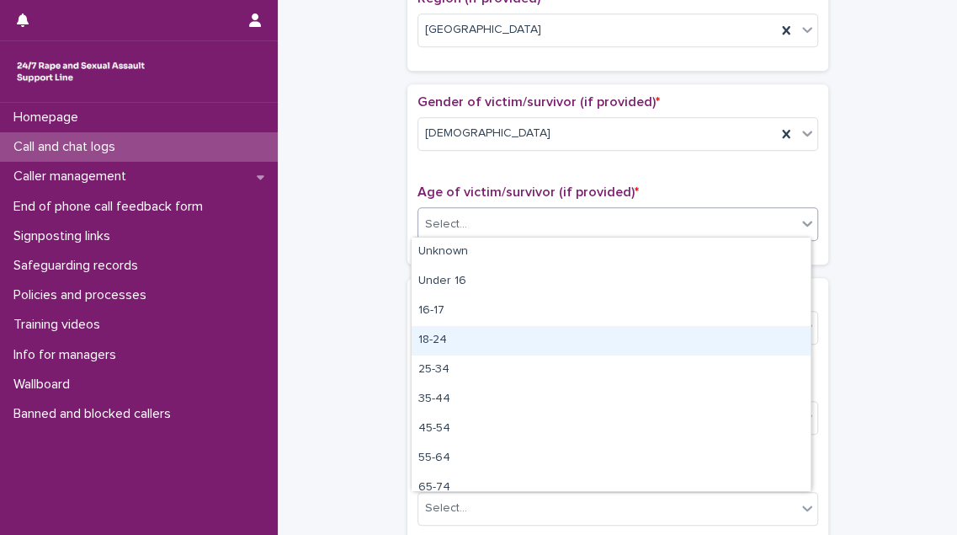
click at [462, 342] on div "18-24" at bounding box center [611, 340] width 399 height 29
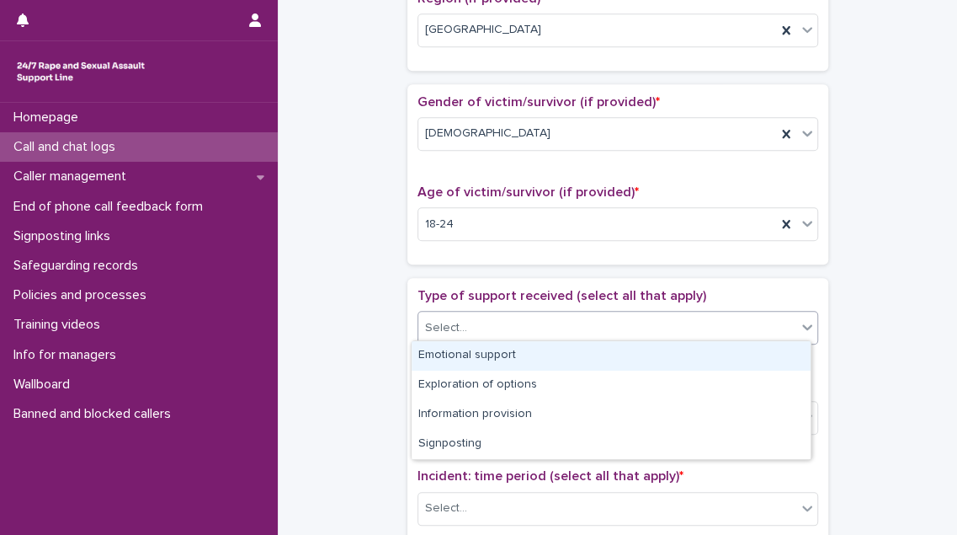
click at [466, 320] on div "Select..." at bounding box center [607, 328] width 378 height 28
click at [462, 349] on div "Emotional support" at bounding box center [611, 355] width 399 height 29
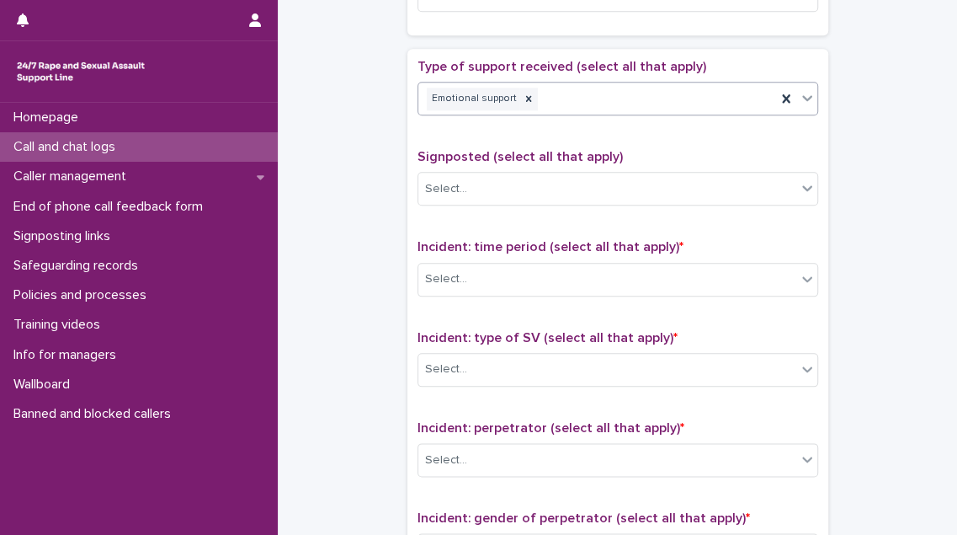
scroll to position [918, 0]
click at [498, 279] on div "Select..." at bounding box center [607, 279] width 378 height 28
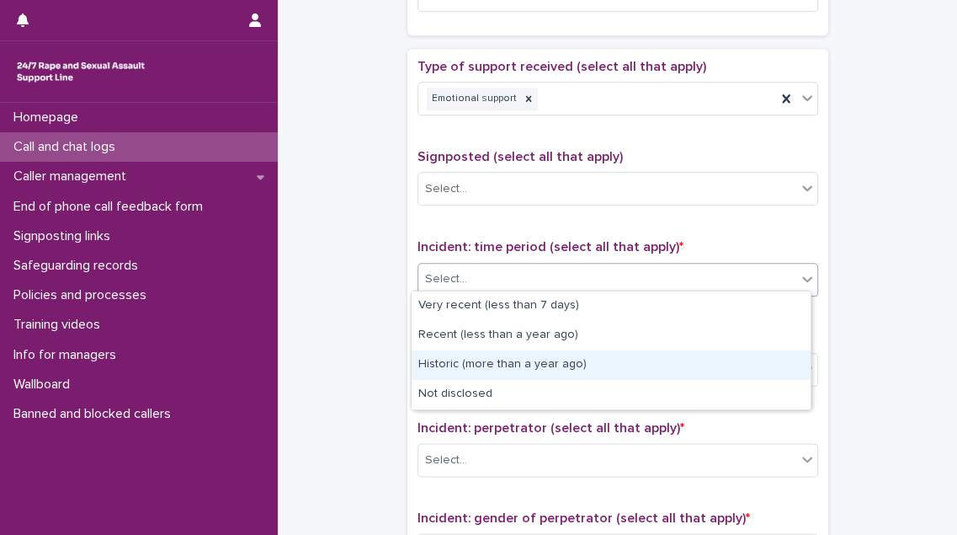
click at [498, 366] on div "Historic (more than a year ago)" at bounding box center [611, 364] width 399 height 29
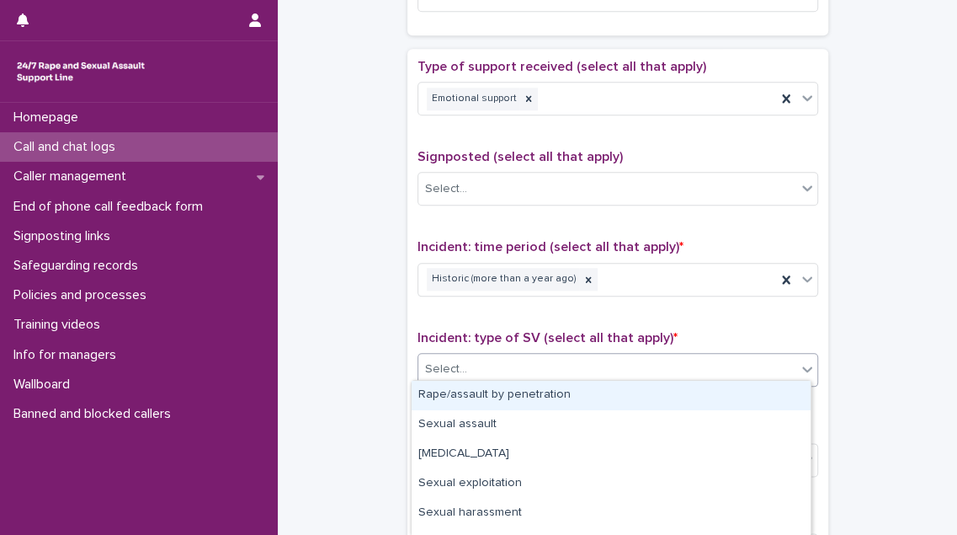
click at [498, 373] on div "Select..." at bounding box center [607, 369] width 378 height 28
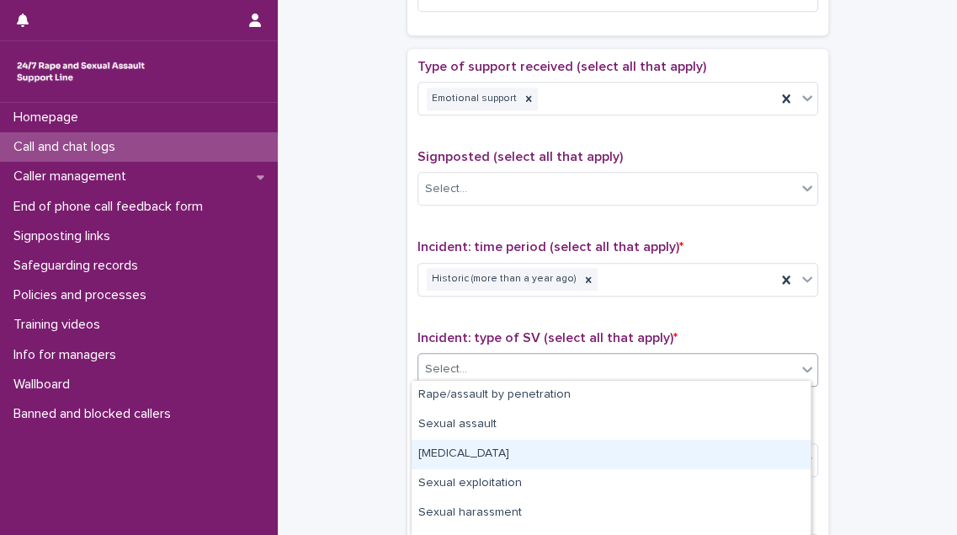
click at [500, 448] on div "[MEDICAL_DATA]" at bounding box center [611, 453] width 399 height 29
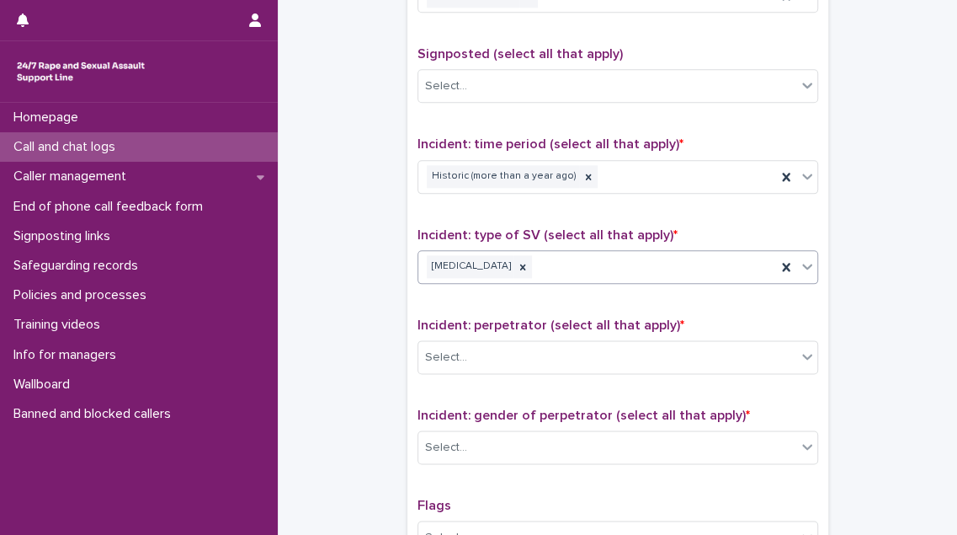
scroll to position [1148, 0]
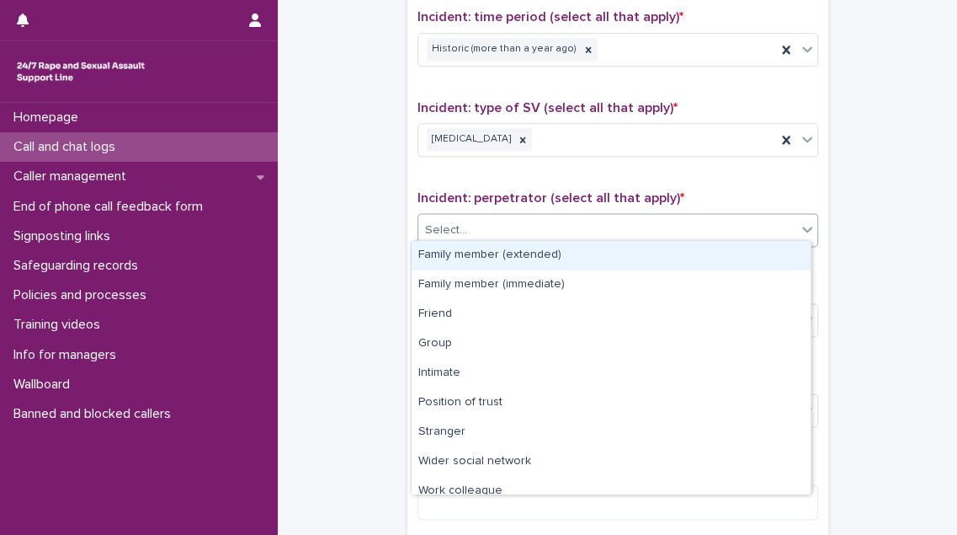
click at [508, 224] on div "Select..." at bounding box center [607, 230] width 378 height 28
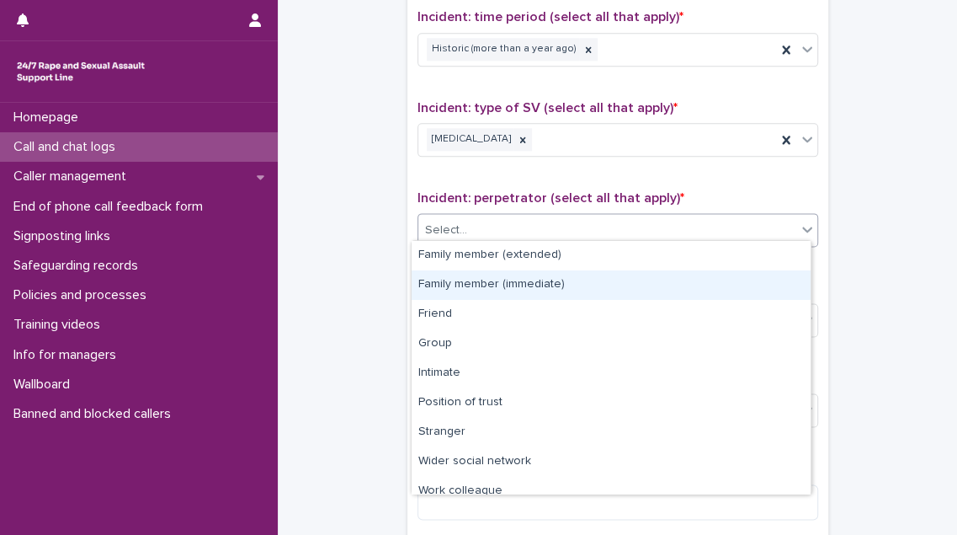
click at [503, 279] on div "Family member (immediate)" at bounding box center [611, 284] width 399 height 29
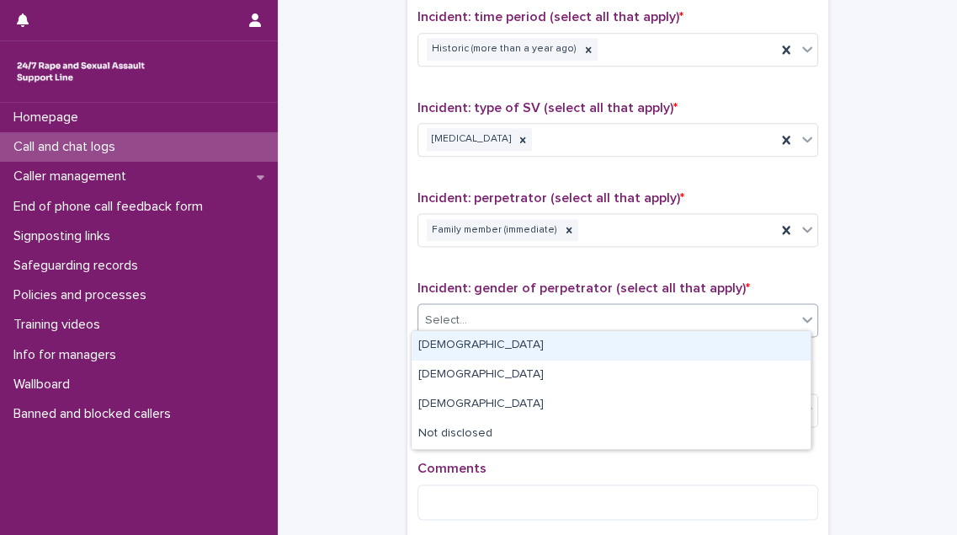
click at [503, 309] on div "Select..." at bounding box center [607, 320] width 378 height 28
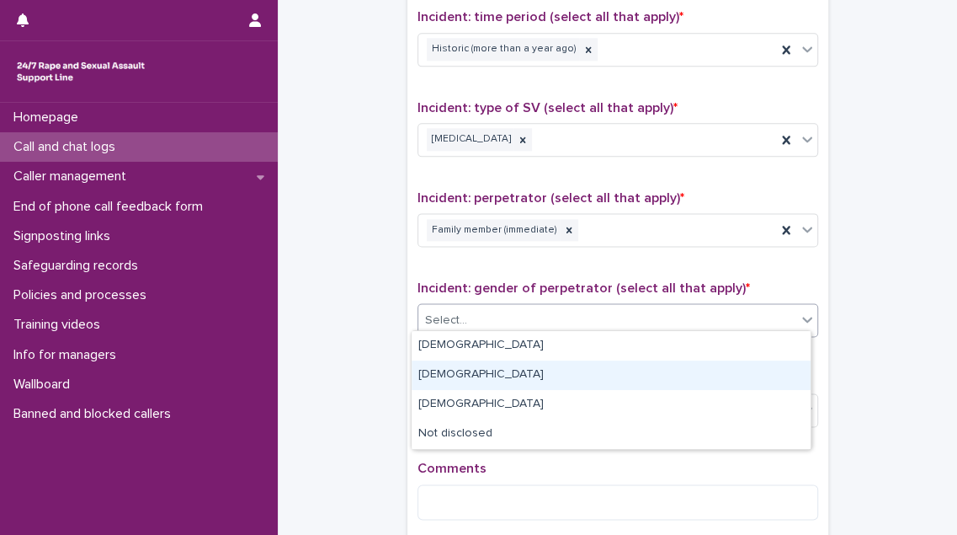
click at [500, 365] on div "[DEMOGRAPHIC_DATA]" at bounding box center [611, 374] width 399 height 29
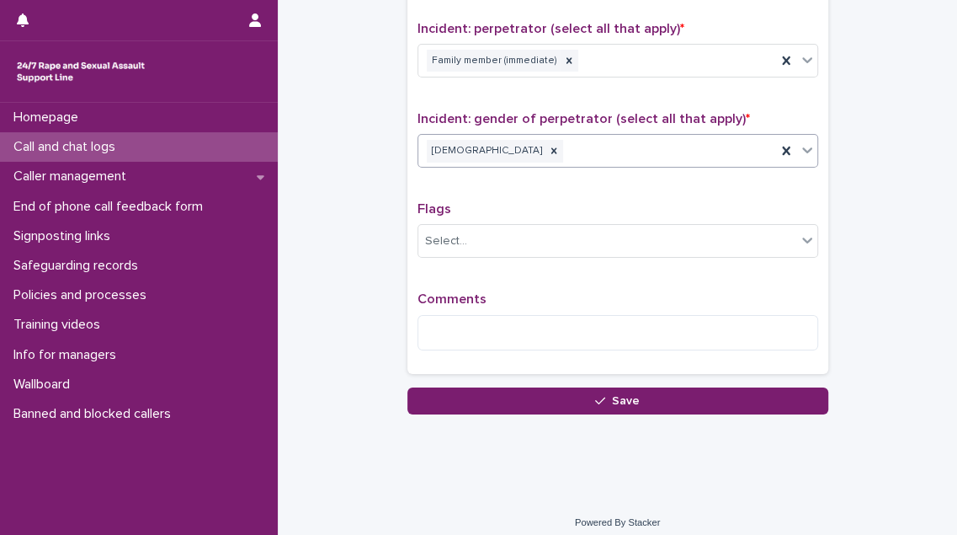
scroll to position [1321, 0]
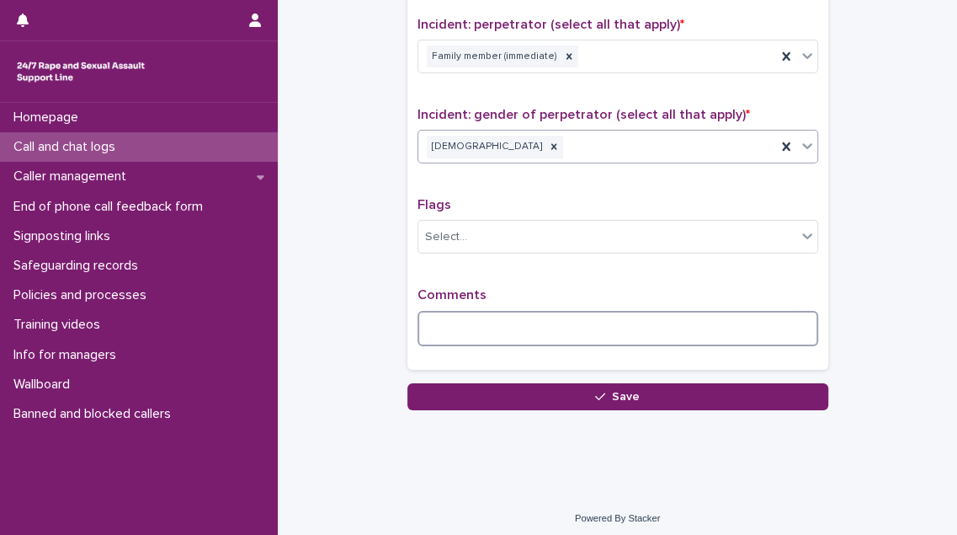
click at [423, 312] on textarea at bounding box center [618, 328] width 401 height 35
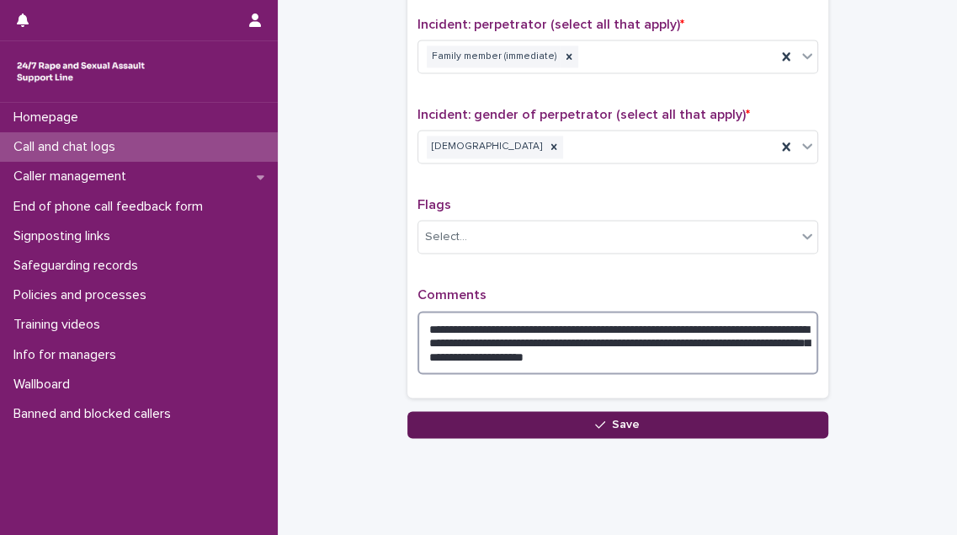
type textarea "**********"
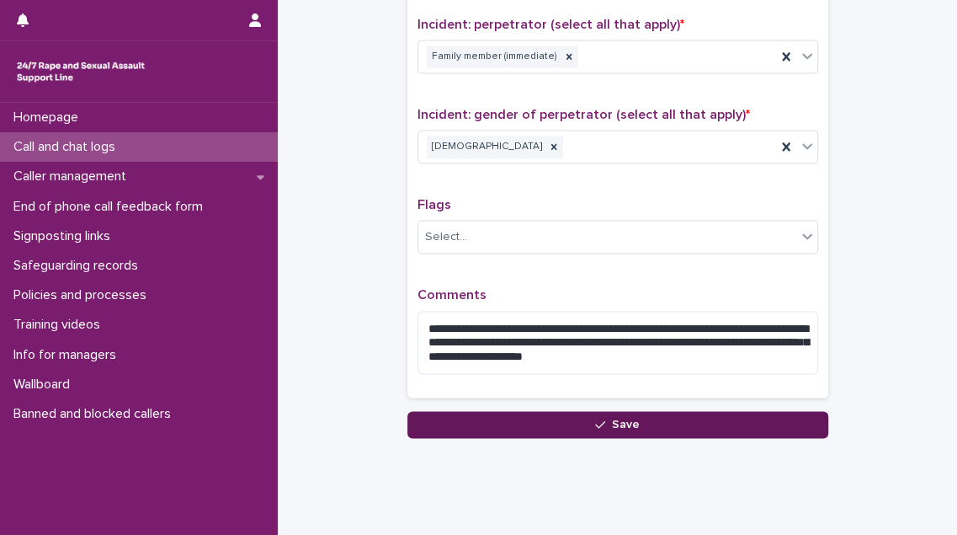
click at [471, 411] on button "Save" at bounding box center [617, 424] width 421 height 27
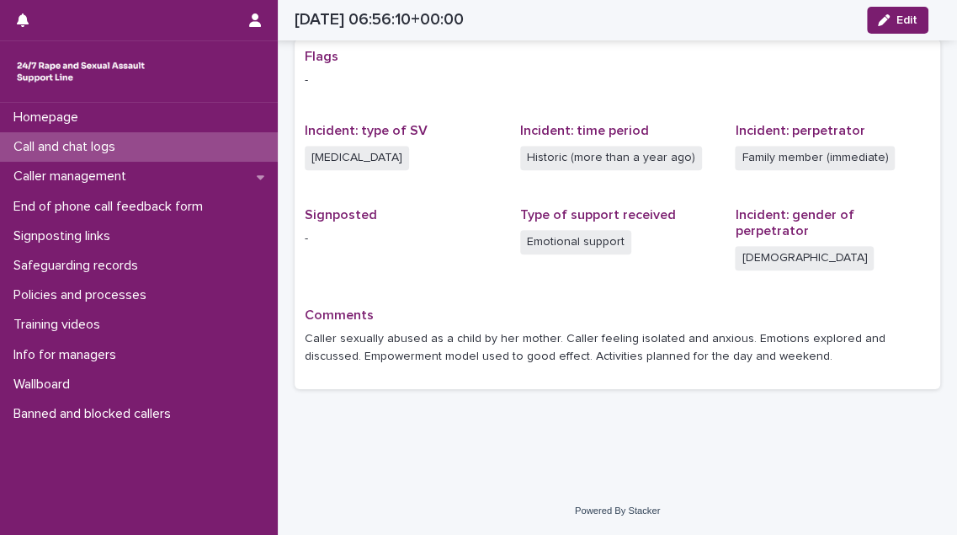
scroll to position [311, 0]
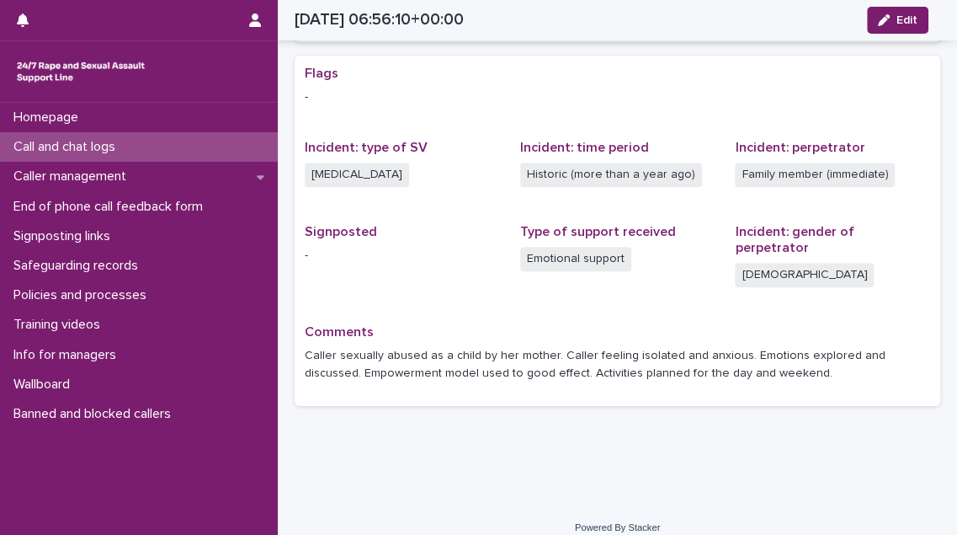
click at [123, 146] on p "Call and chat logs" at bounding box center [68, 147] width 122 height 16
